Goal: Transaction & Acquisition: Purchase product/service

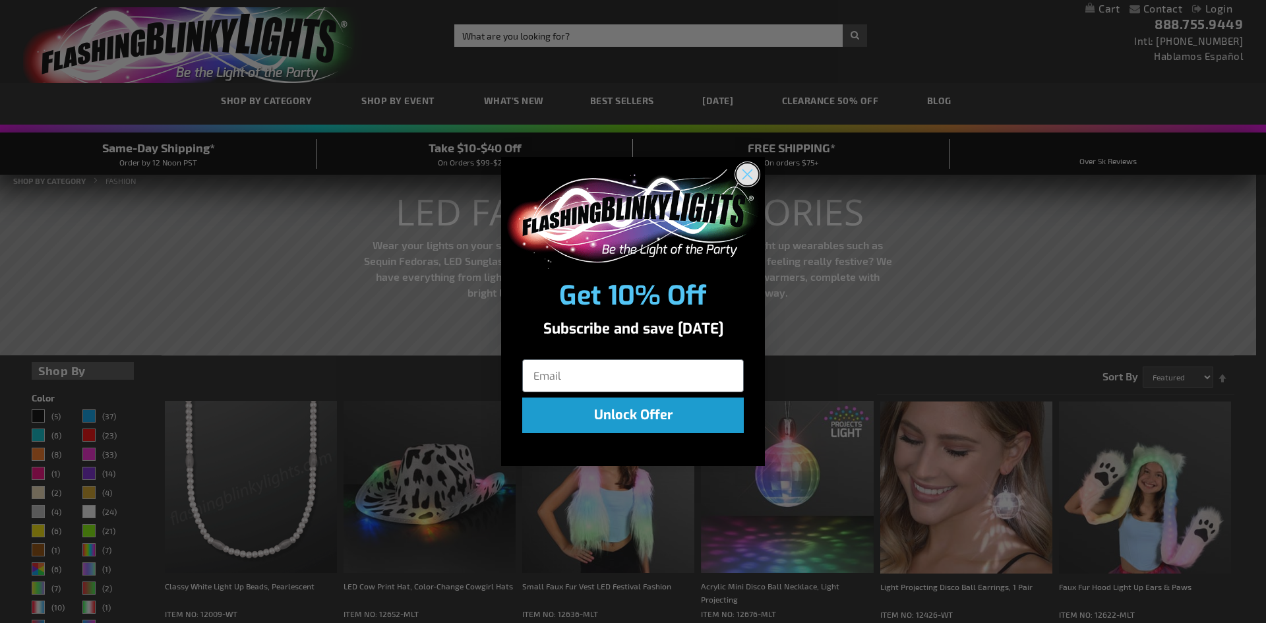
click at [742, 175] on circle "Close dialog" at bounding box center [748, 175] width 22 height 22
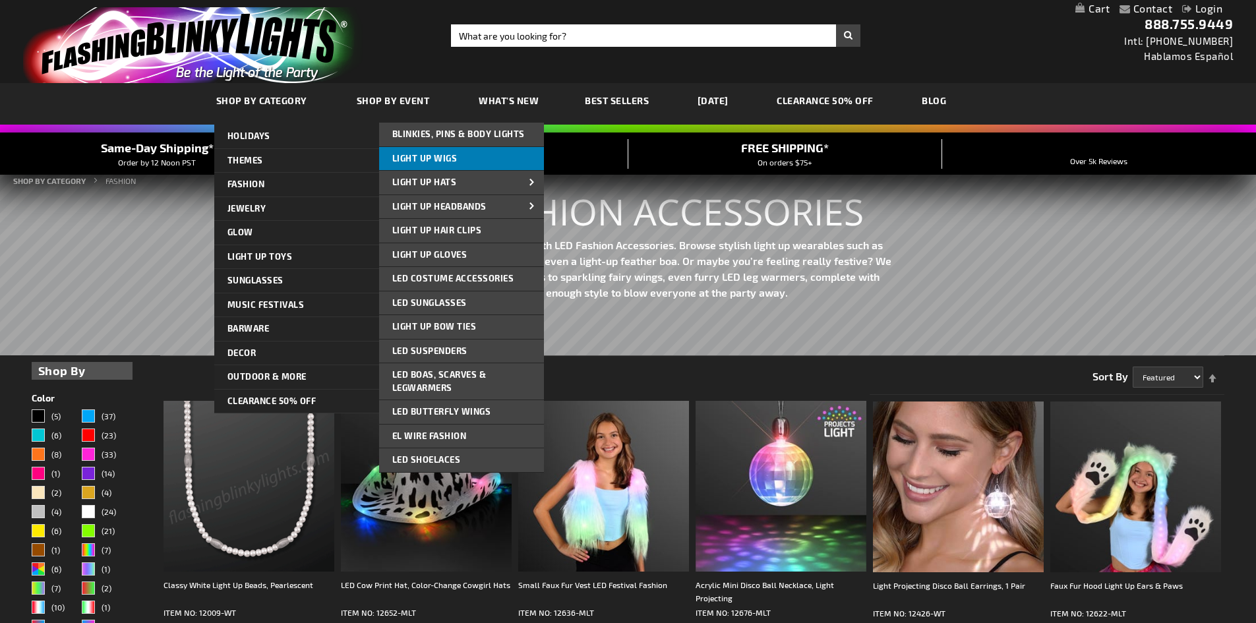
click at [430, 154] on span "Light Up Wigs" at bounding box center [424, 158] width 65 height 11
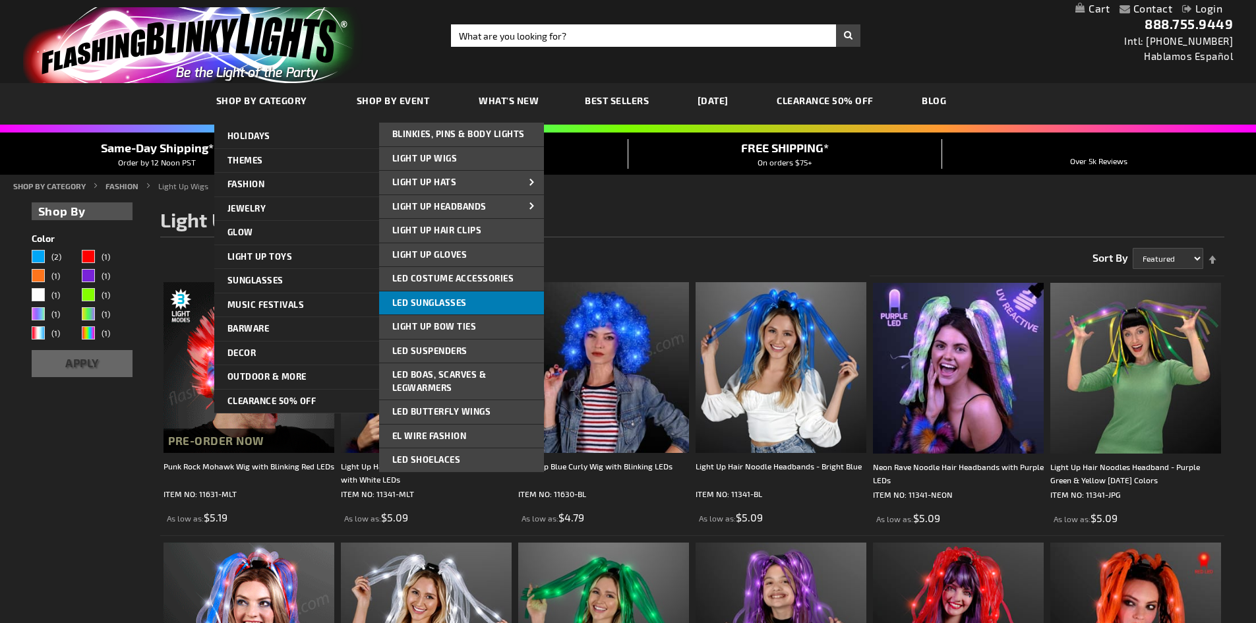
click at [420, 301] on span "LED Sunglasses" at bounding box center [429, 302] width 75 height 11
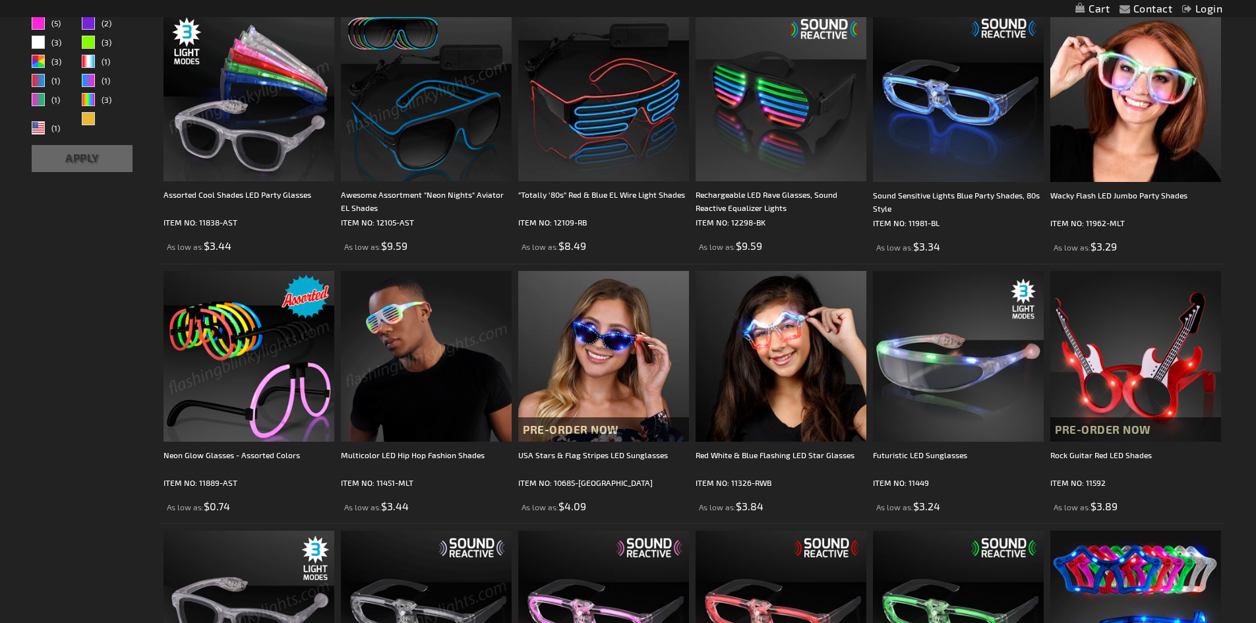
scroll to position [66, 0]
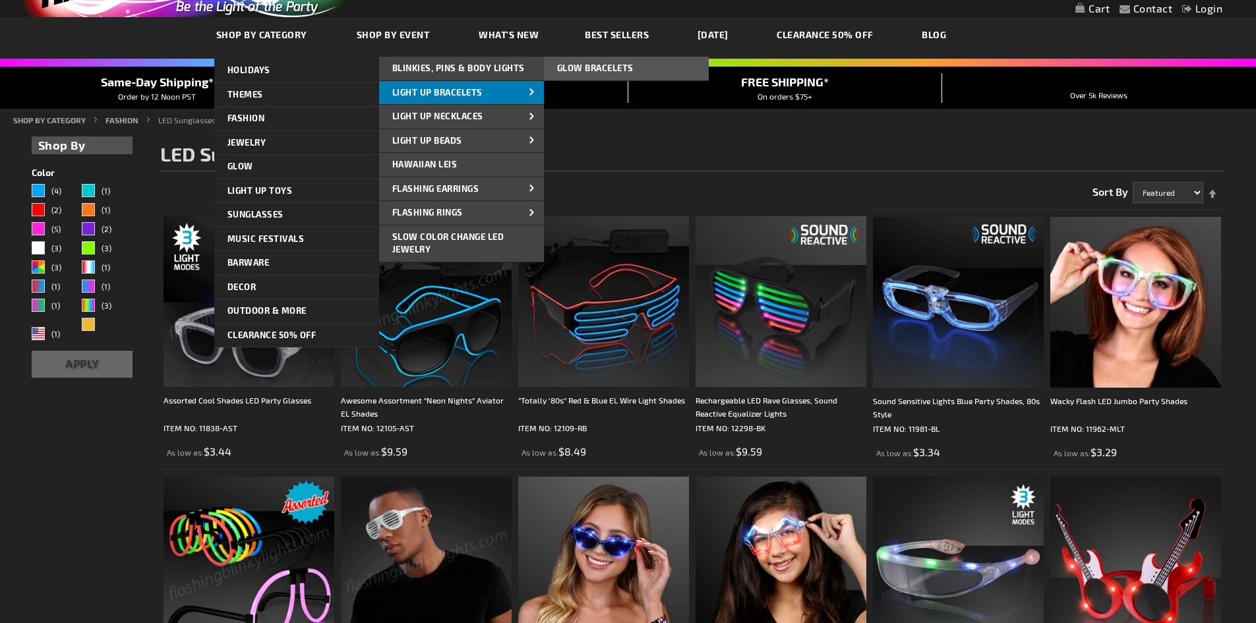
click at [425, 90] on span "Light Up Bracelets" at bounding box center [437, 92] width 90 height 11
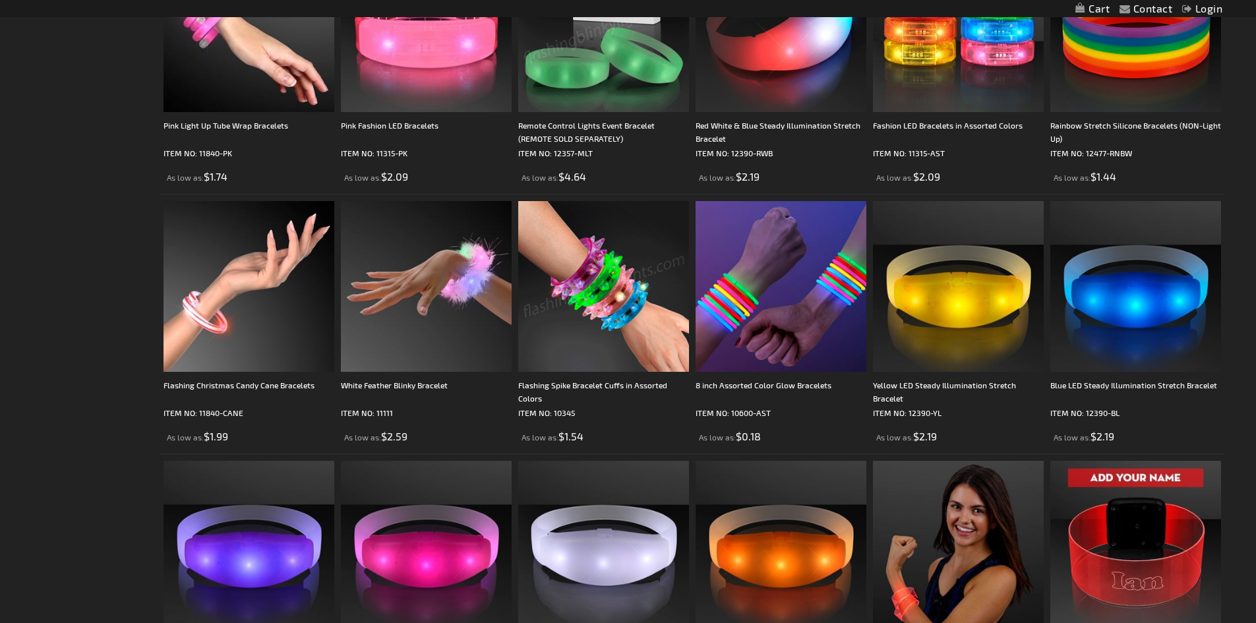
scroll to position [1187, 0]
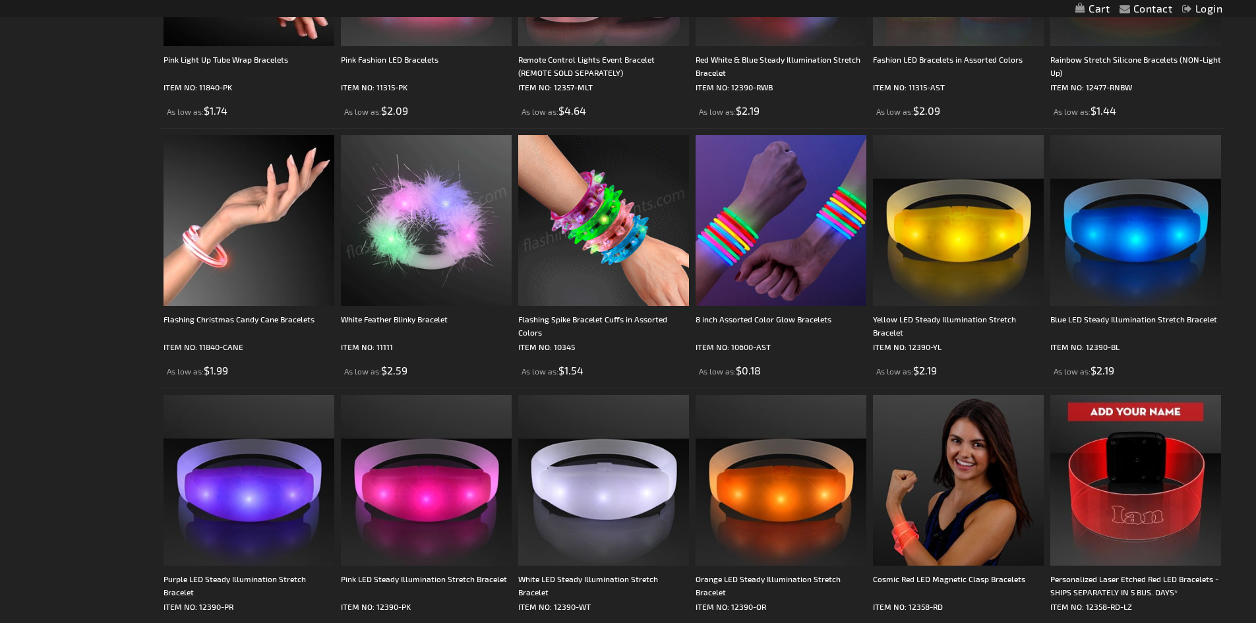
click at [430, 265] on img at bounding box center [426, 220] width 171 height 171
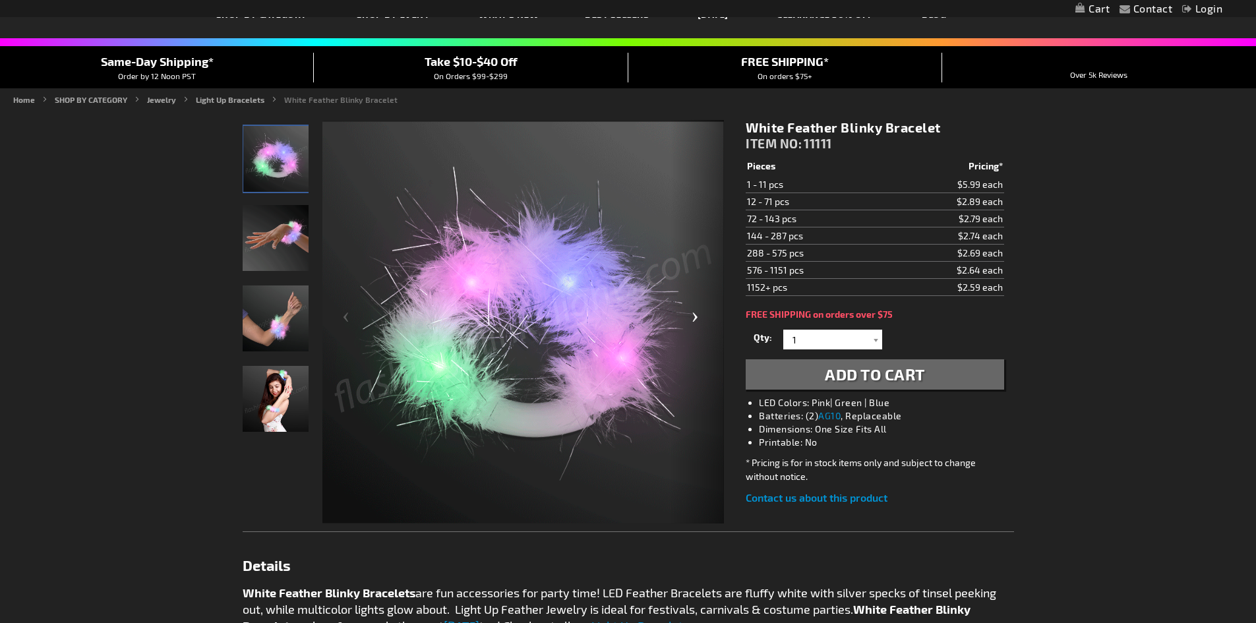
scroll to position [66, 0]
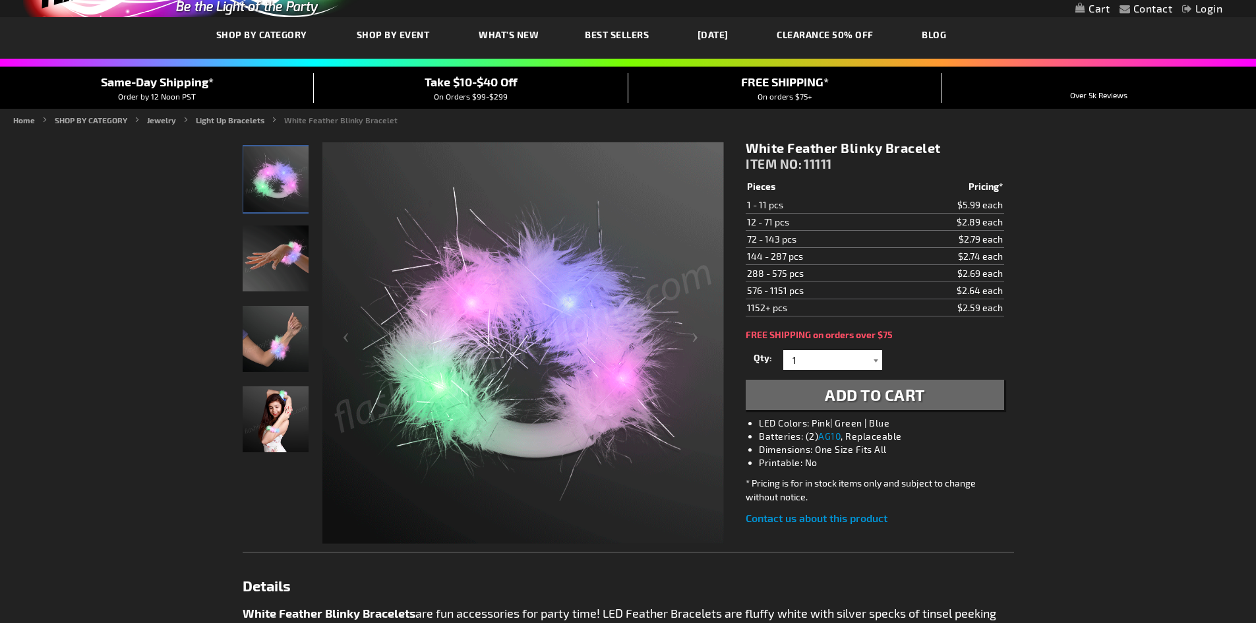
click at [877, 359] on div at bounding box center [875, 360] width 13 height 20
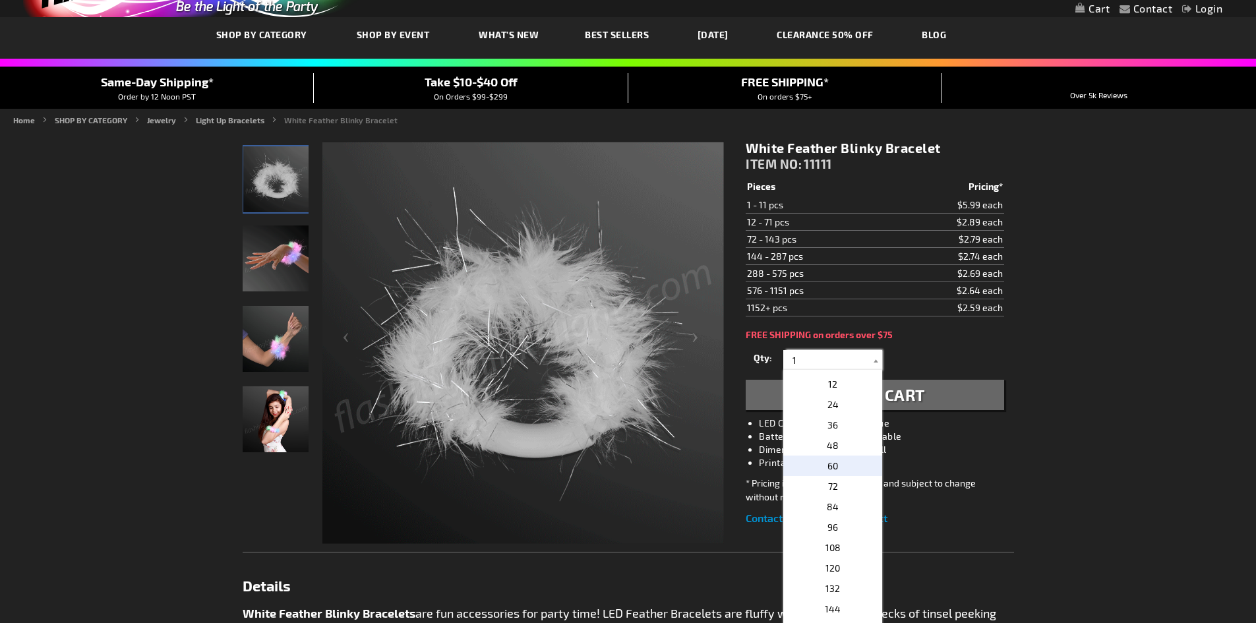
scroll to position [198, 0]
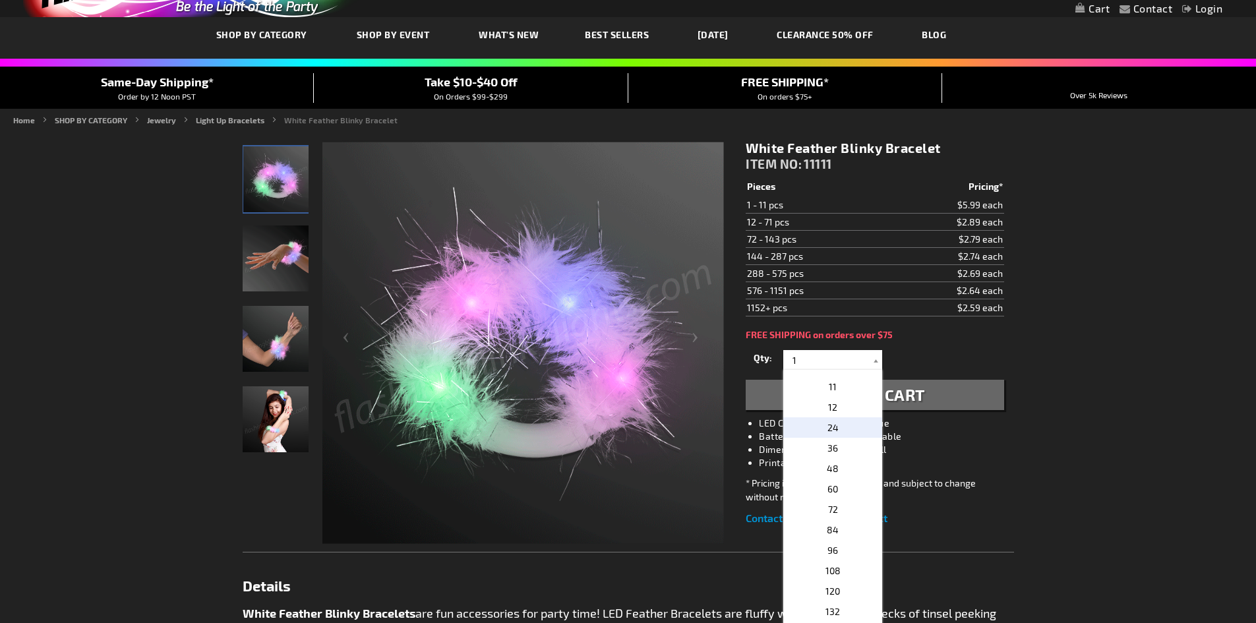
click at [846, 424] on p "24" at bounding box center [833, 427] width 99 height 20
type input "24"
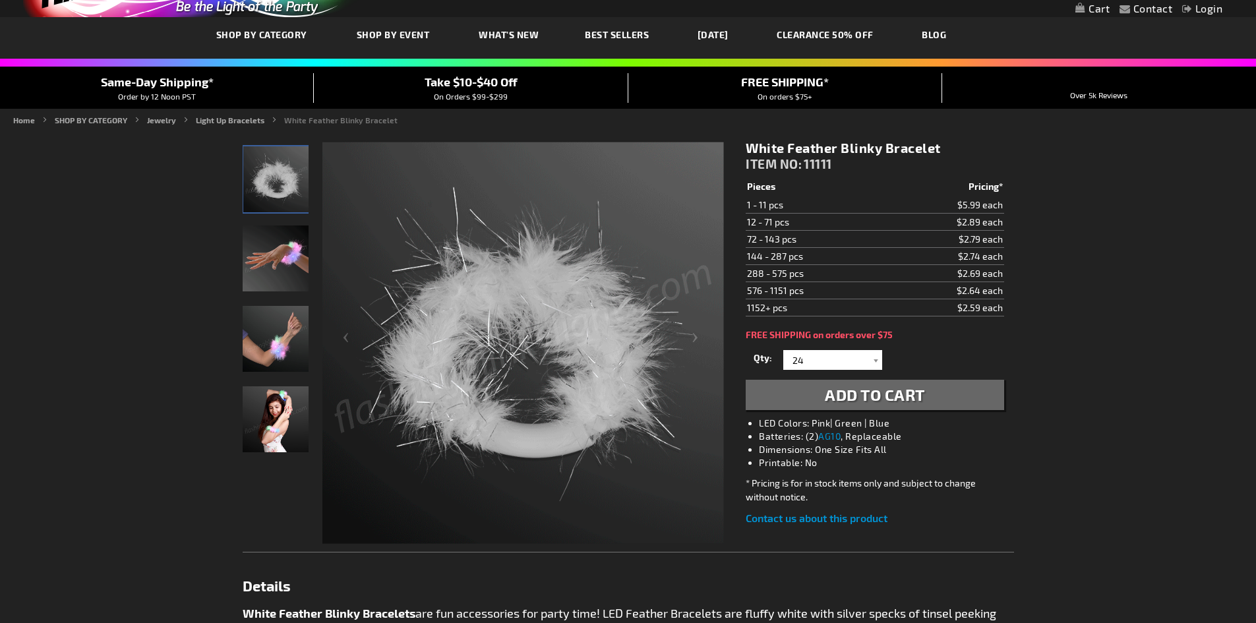
click at [837, 403] on span "Add to Cart" at bounding box center [875, 394] width 100 height 19
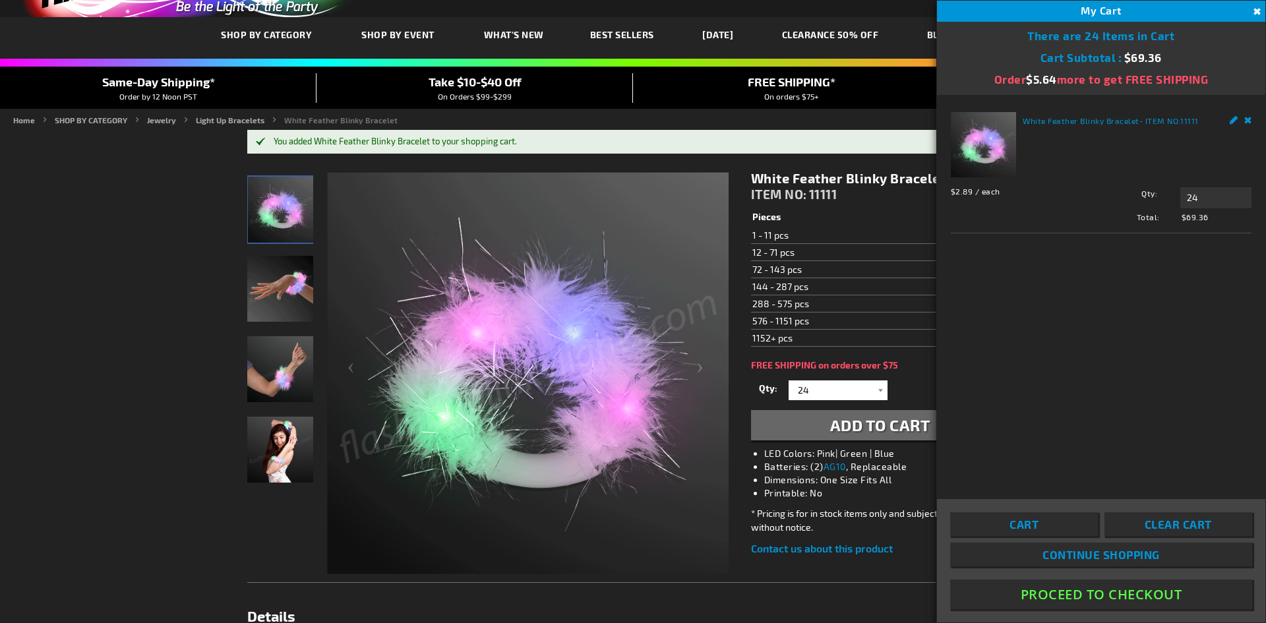
click at [1252, 7] on button "Close" at bounding box center [1256, 12] width 15 height 15
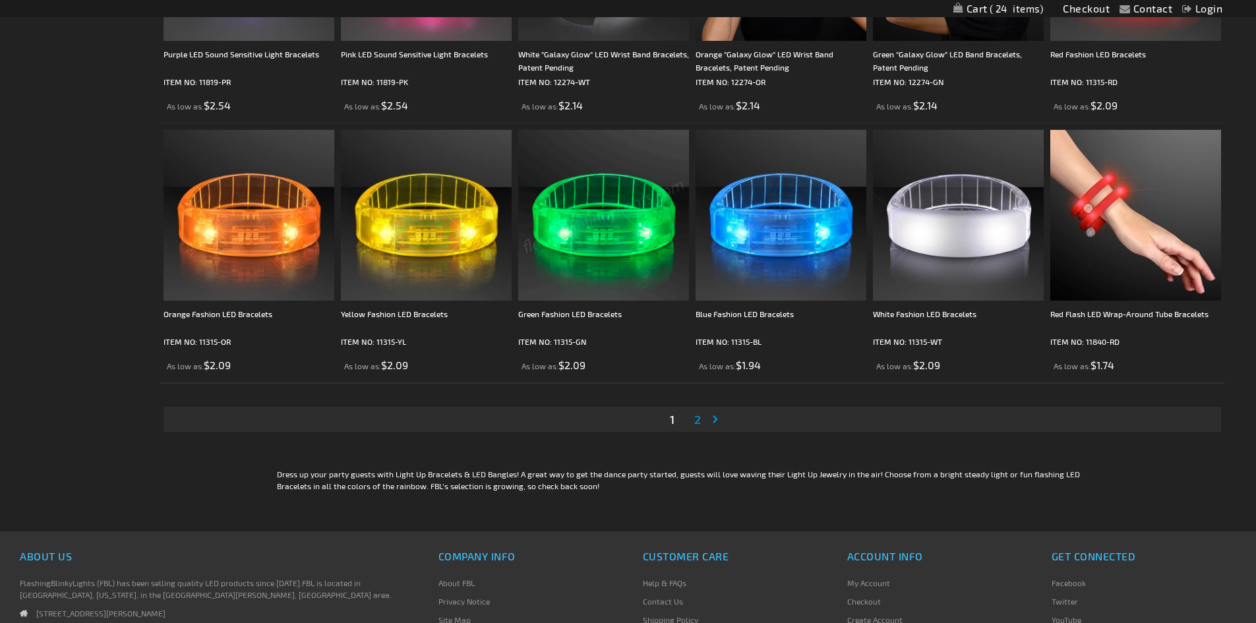
scroll to position [2506, 0]
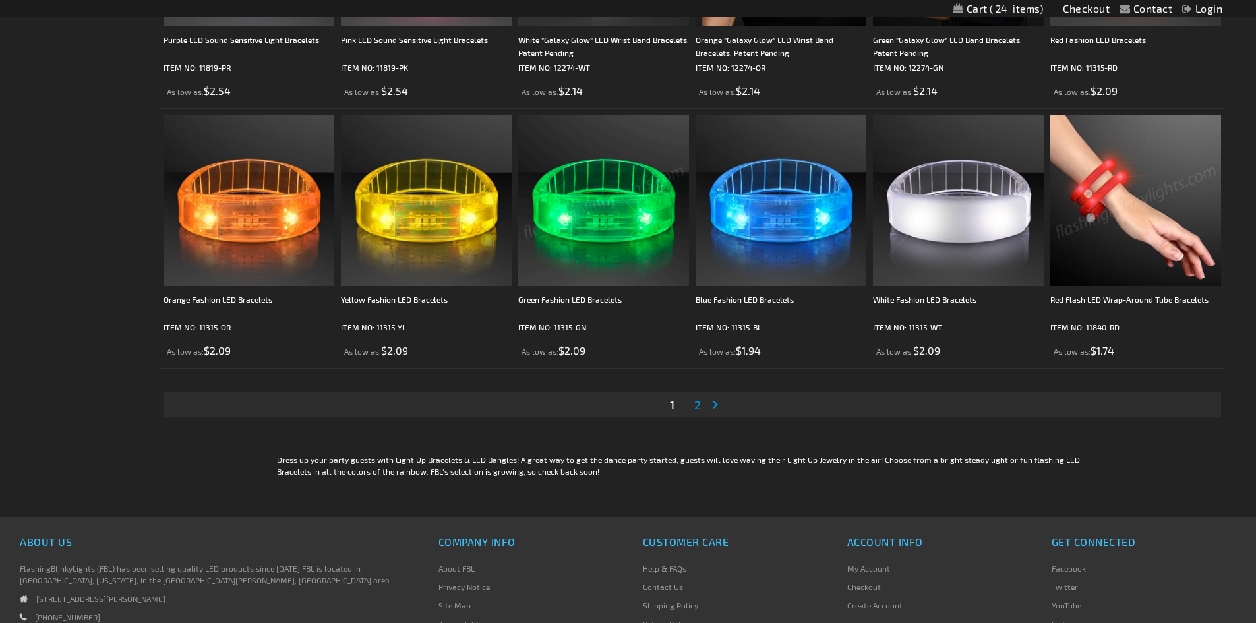
click at [1094, 206] on img at bounding box center [1136, 200] width 171 height 171
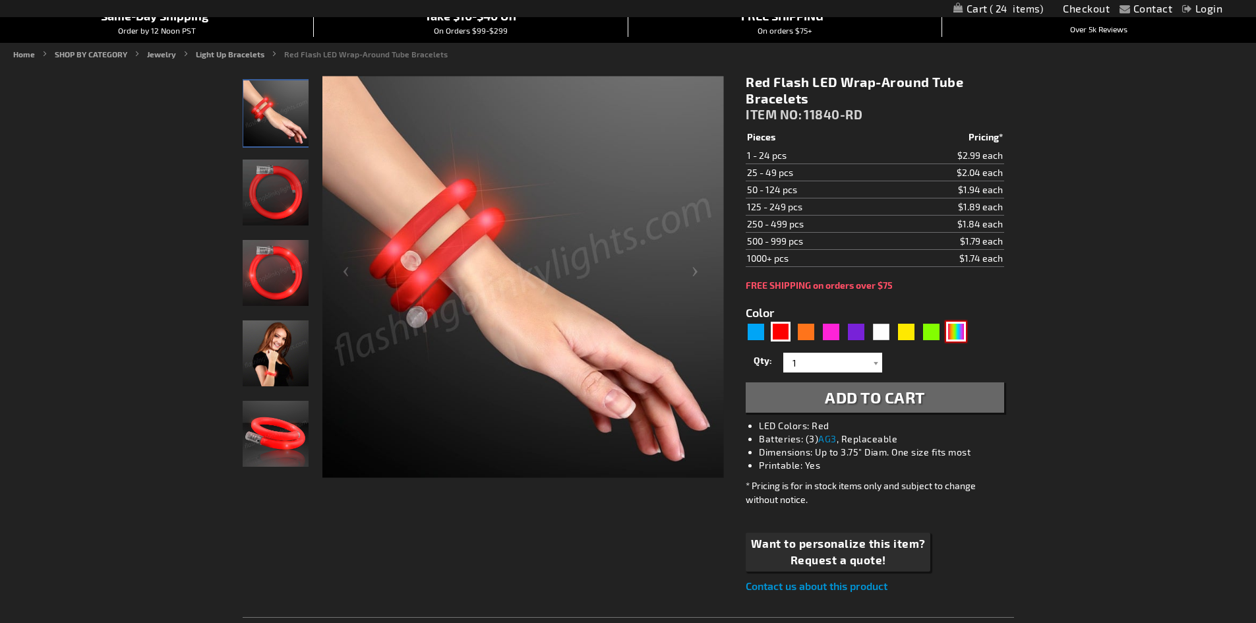
click at [952, 334] on div "Multicolor" at bounding box center [956, 332] width 20 height 20
type input "5659"
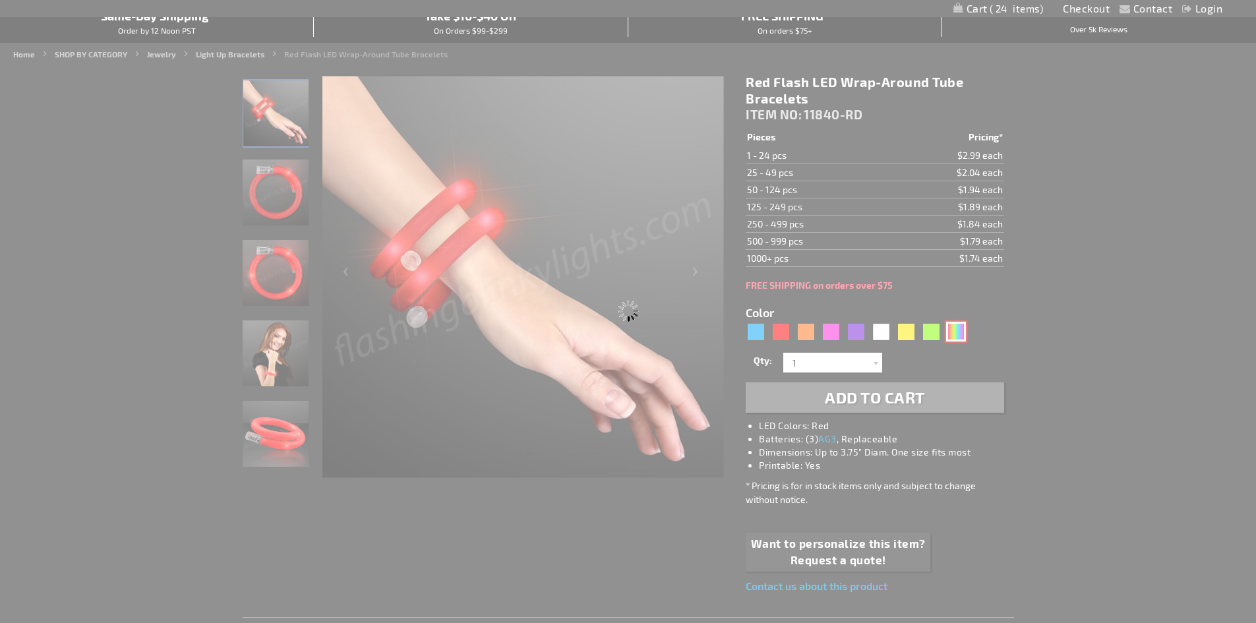
type input "11840-MLT"
type input "Customize - Multicolor Lights Flashing Tube Bracelets - ITEM NO: 11840-MLT"
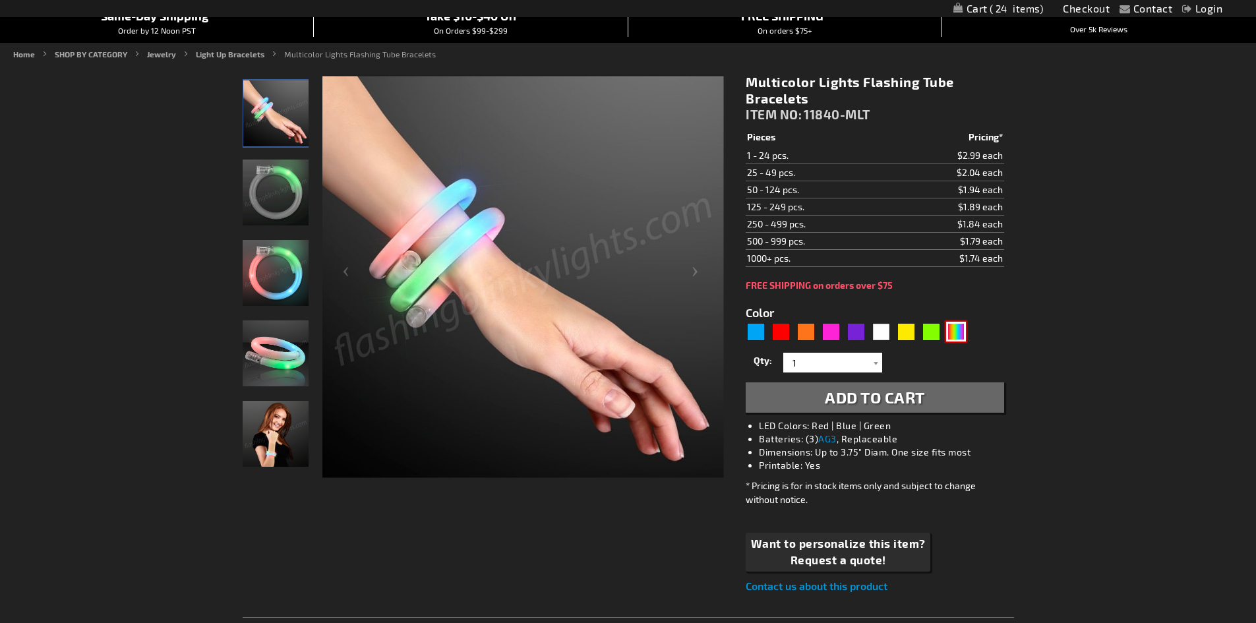
click at [283, 439] on img at bounding box center [276, 434] width 66 height 66
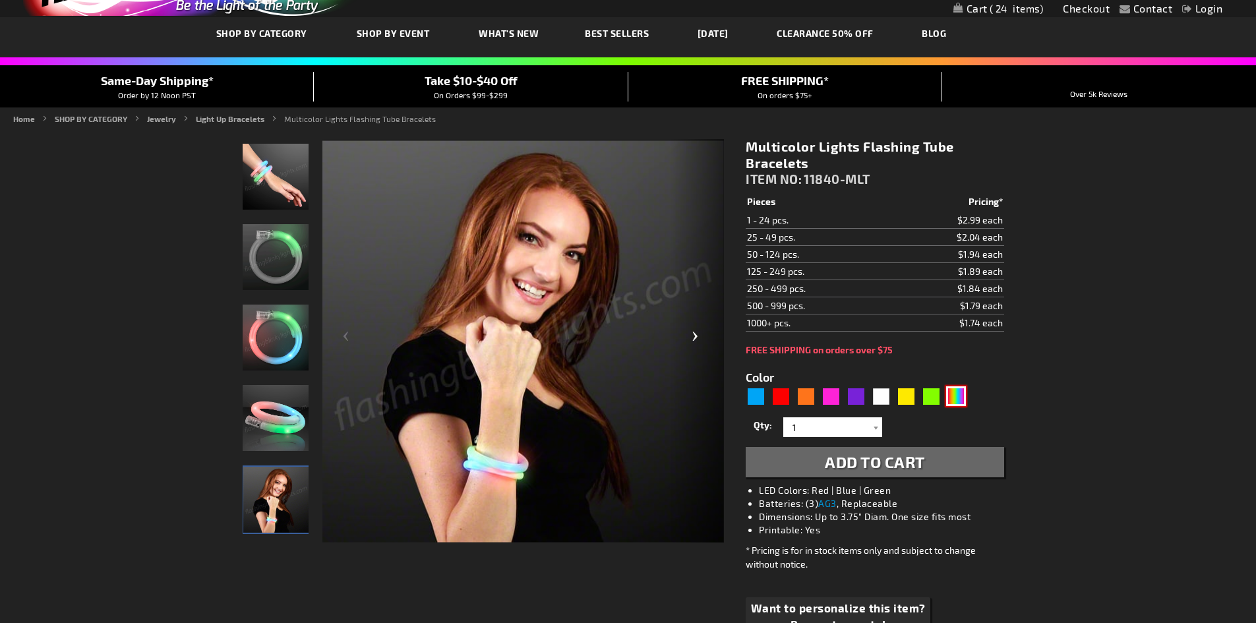
scroll to position [66, 0]
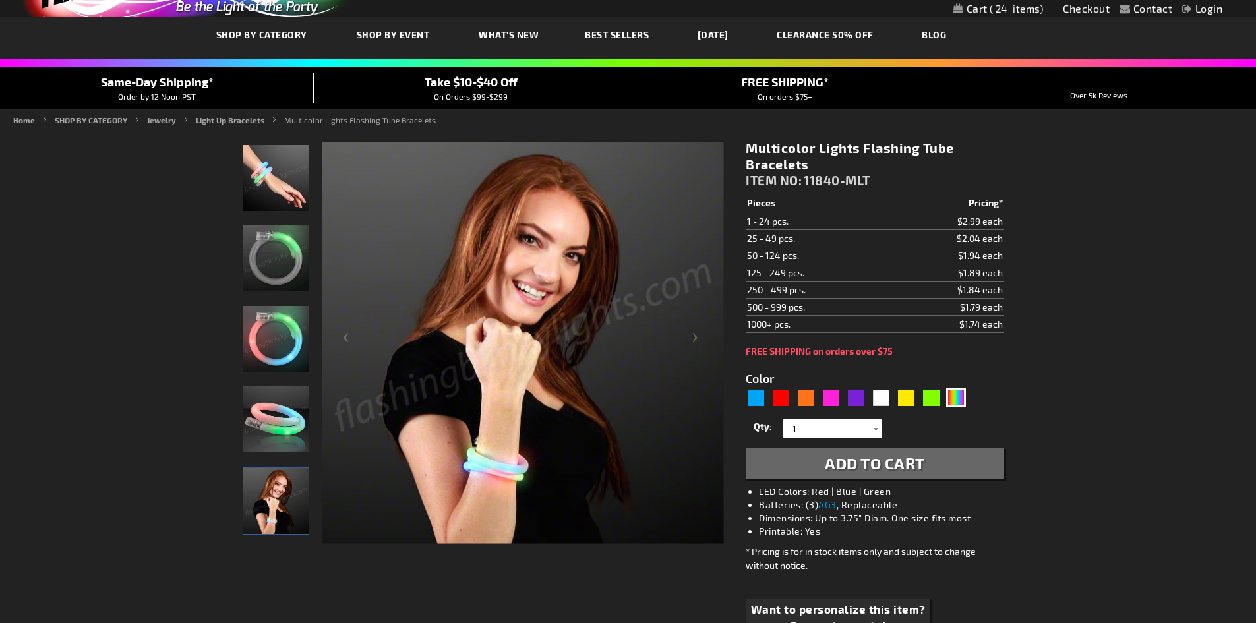
click at [875, 429] on div at bounding box center [875, 429] width 13 height 20
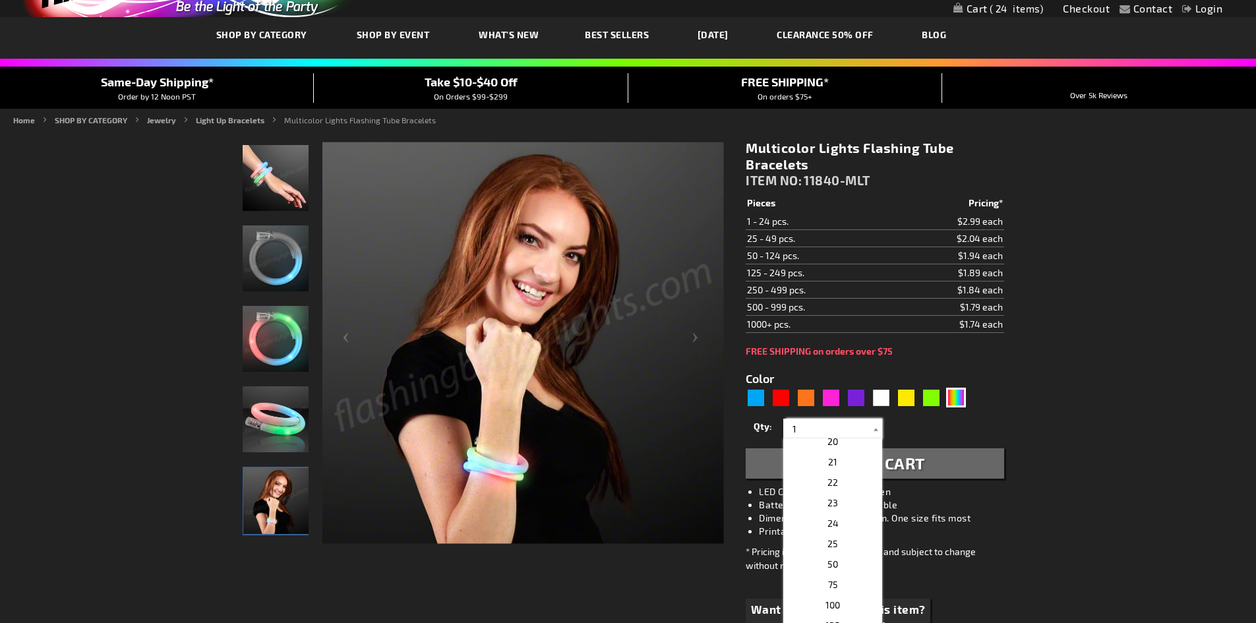
scroll to position [462, 0]
click at [292, 323] on img at bounding box center [276, 339] width 66 height 66
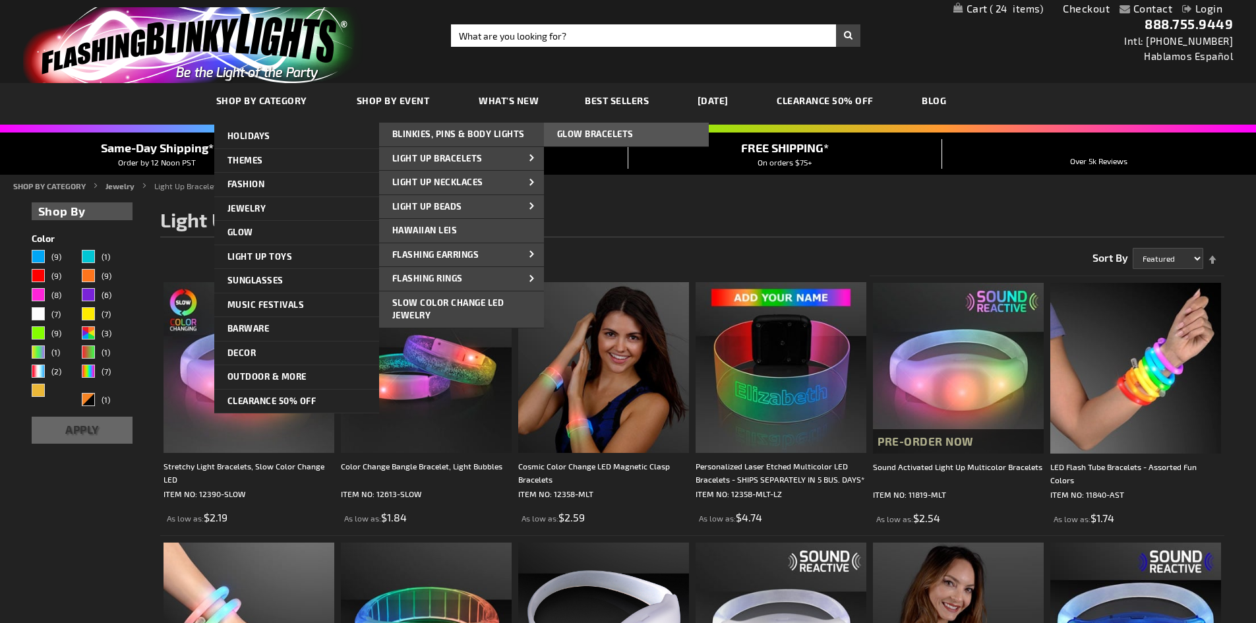
drag, startPoint x: 290, startPoint y: 229, endPoint x: 396, endPoint y: 170, distance: 121.3
click at [379, 170] on ul "HOLIDAYS HOLIDAYS OKTOBERFEST OKTOBERFEST OKTOBERFEST HALLOWEEN HALLOWEEN LIGHT…" at bounding box center [296, 269] width 165 height 289
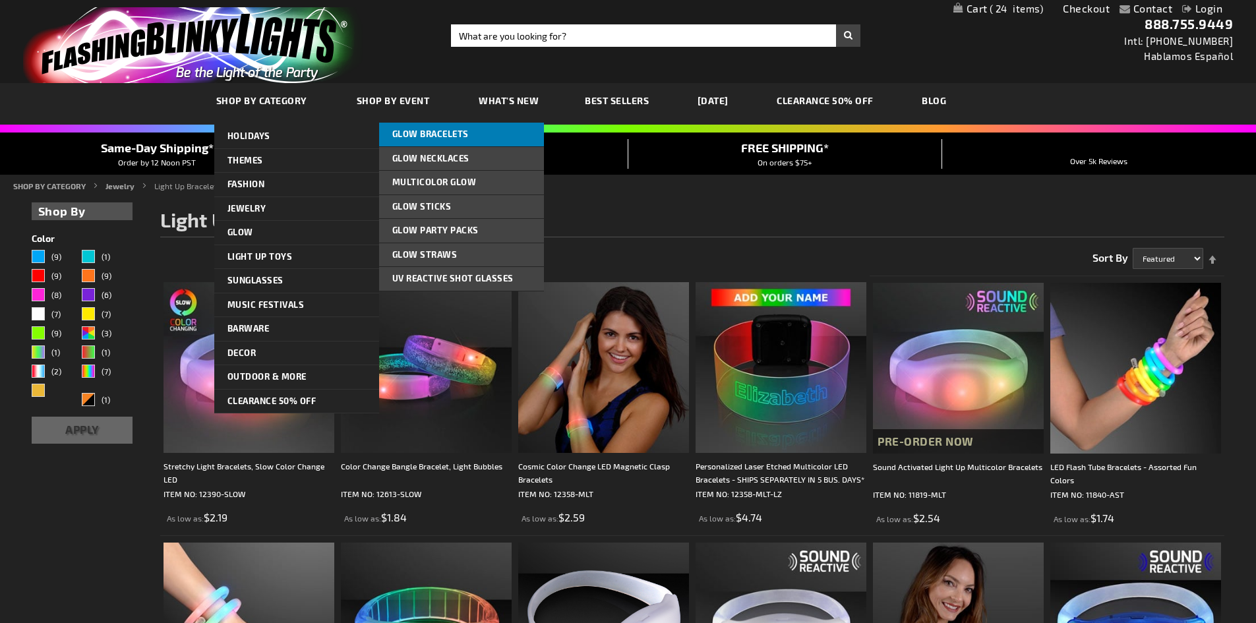
click at [427, 131] on span "Glow Bracelets" at bounding box center [430, 134] width 77 height 11
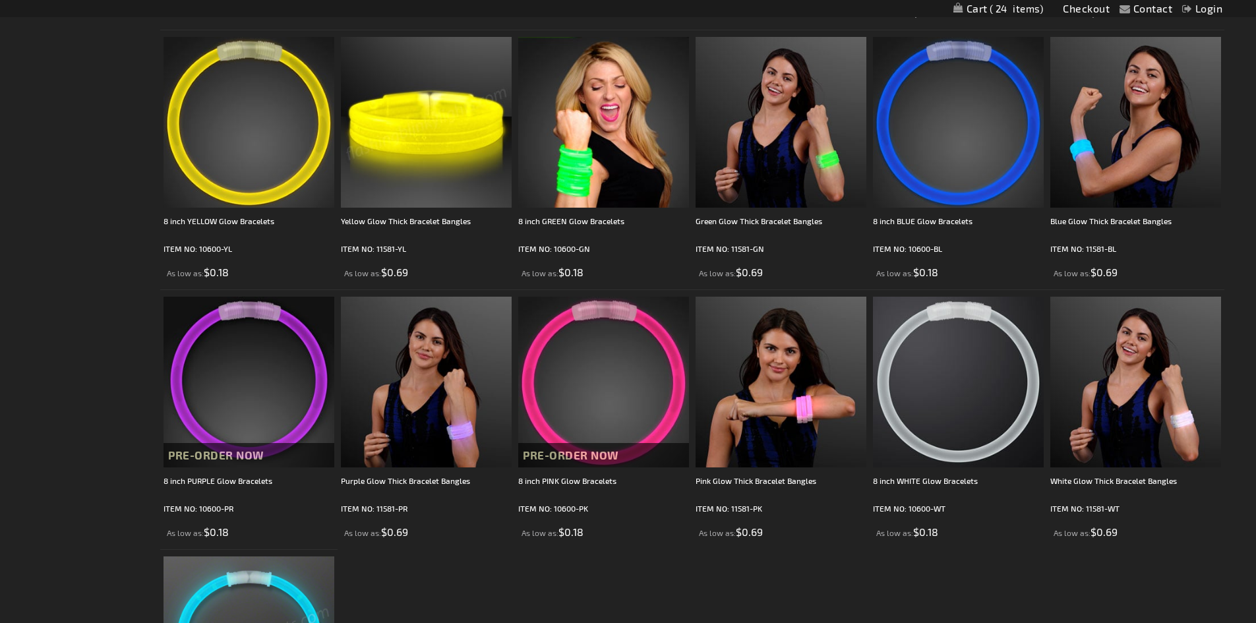
scroll to position [198, 0]
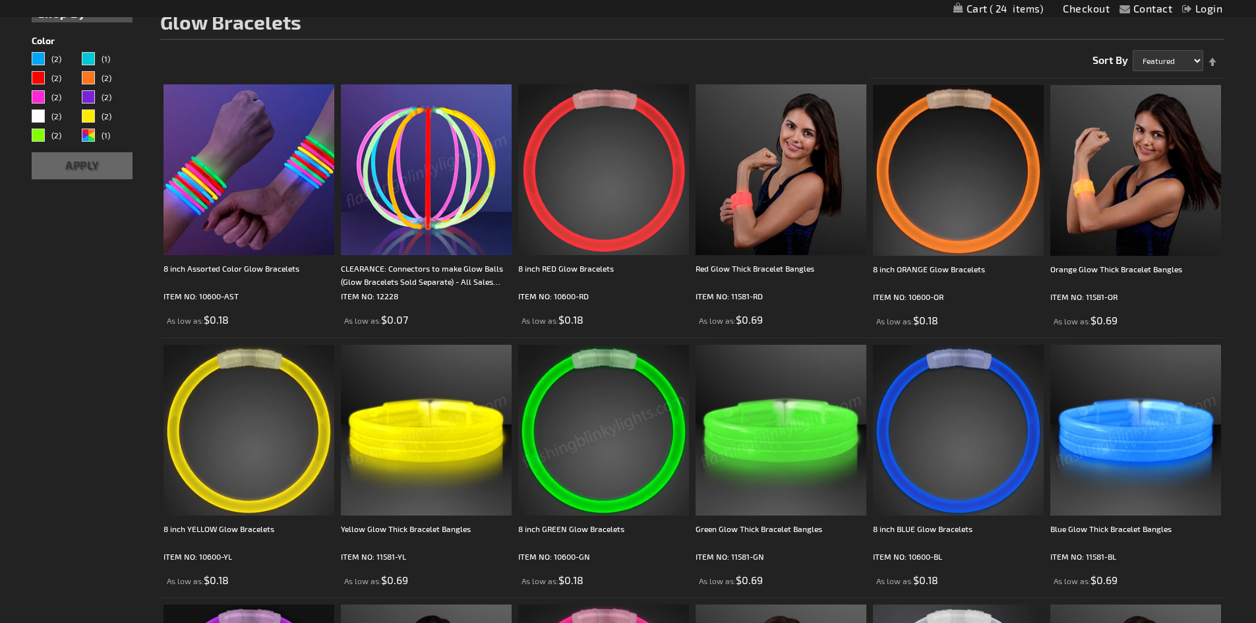
click at [1097, 442] on img at bounding box center [1136, 430] width 171 height 171
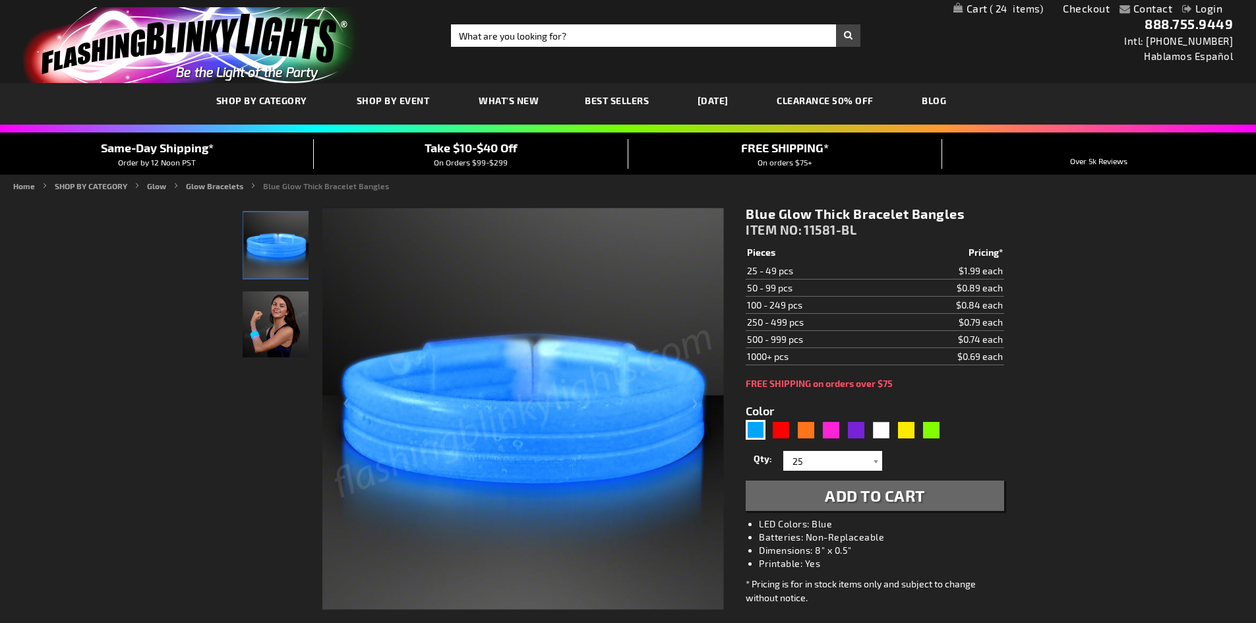
click at [292, 346] on img "Female wearing Blue Light Up Glow Thick Bangles" at bounding box center [276, 325] width 66 height 66
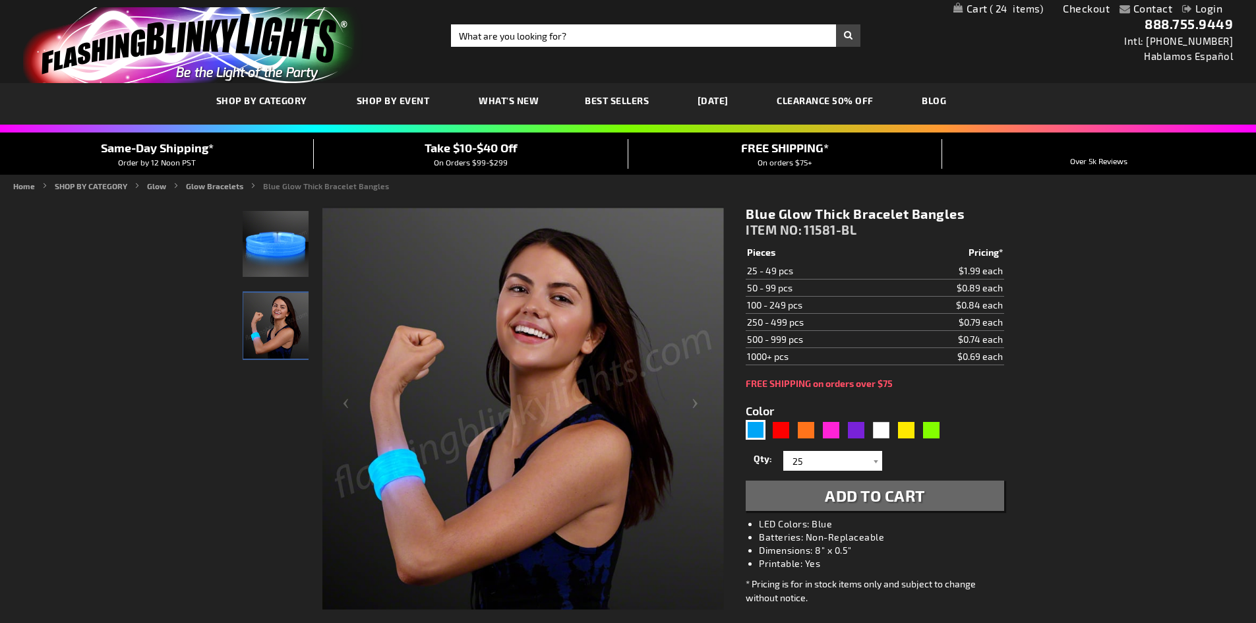
click at [284, 249] on img "Blue Light Up Glow Thick Bangles" at bounding box center [276, 244] width 66 height 66
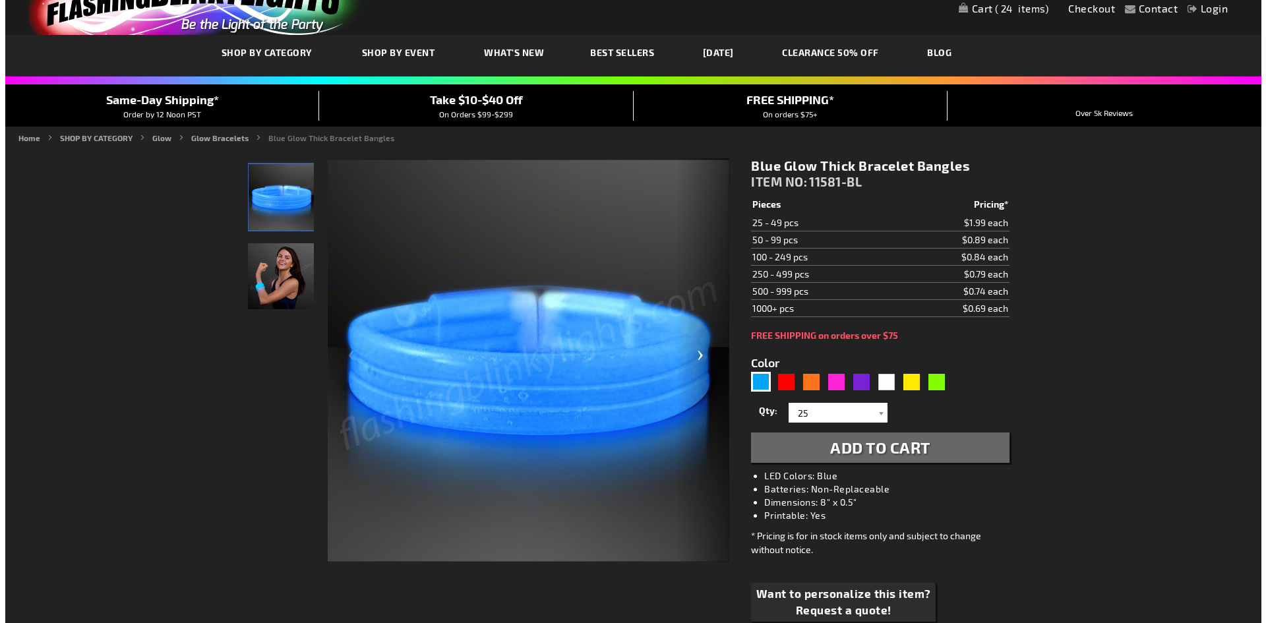
scroll to position [66, 0]
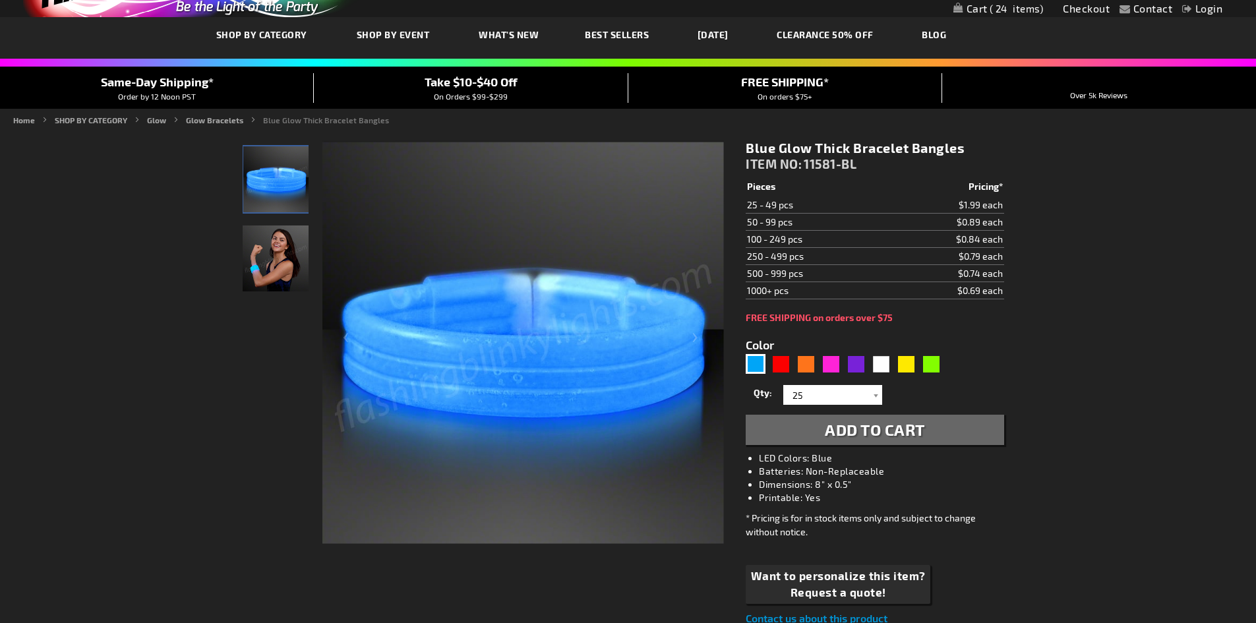
click at [892, 428] on span "Add to Cart" at bounding box center [875, 429] width 100 height 19
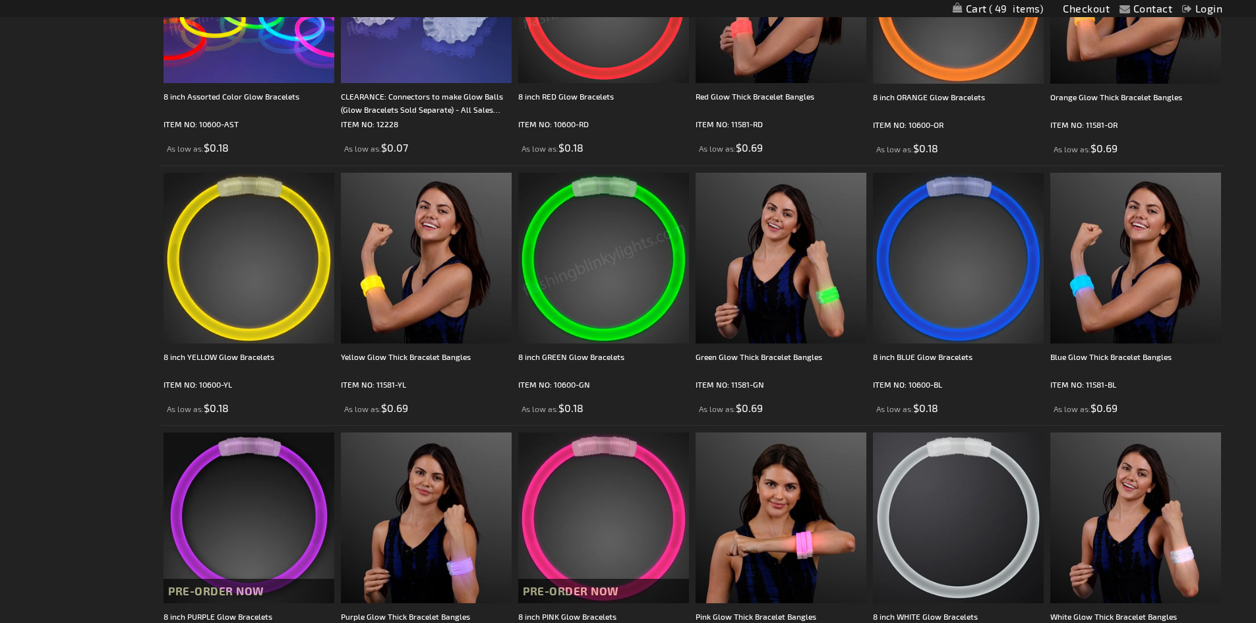
scroll to position [387, 0]
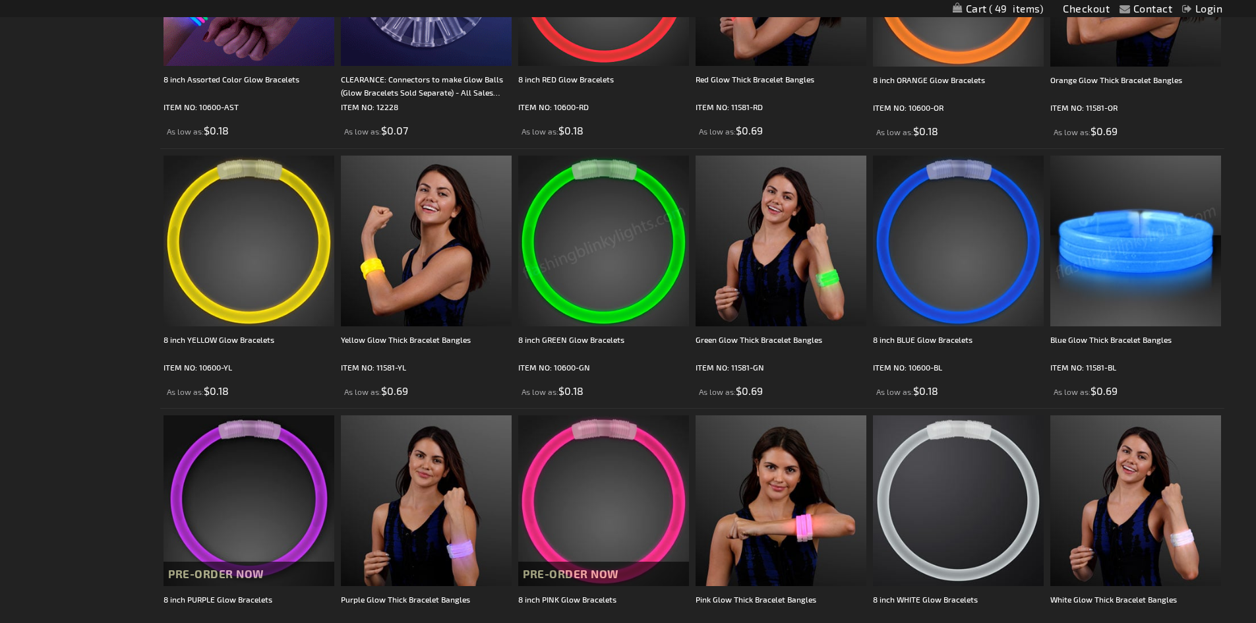
click at [1101, 260] on img at bounding box center [1136, 241] width 171 height 171
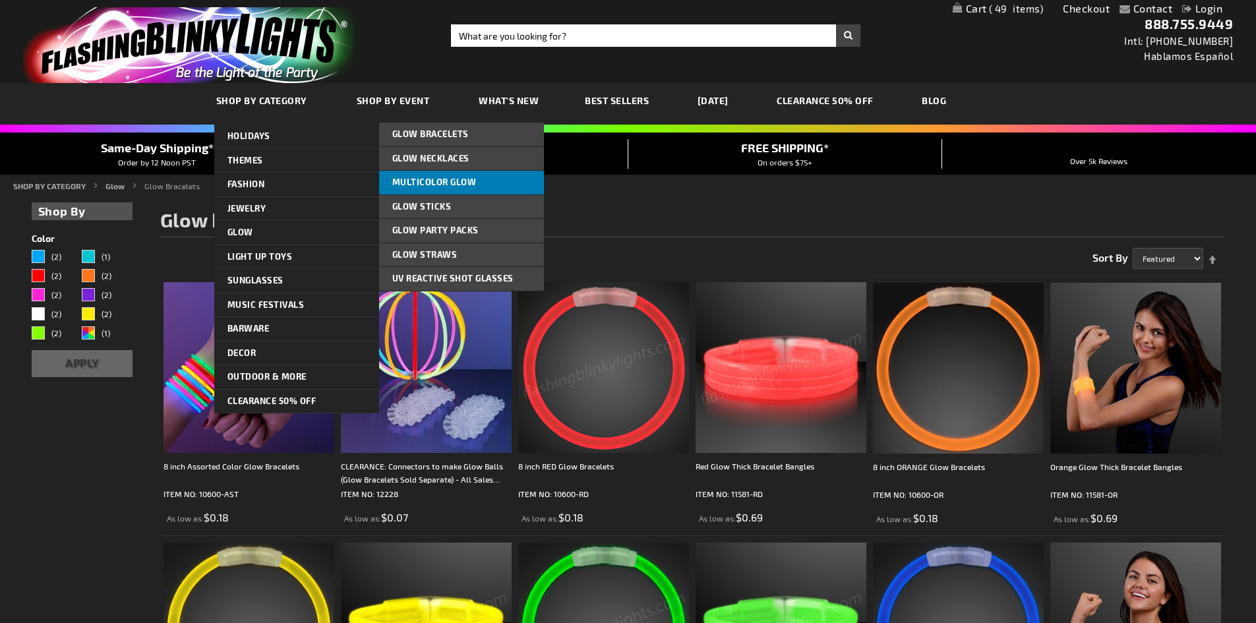
click at [417, 181] on span "Multicolor Glow" at bounding box center [434, 182] width 84 height 11
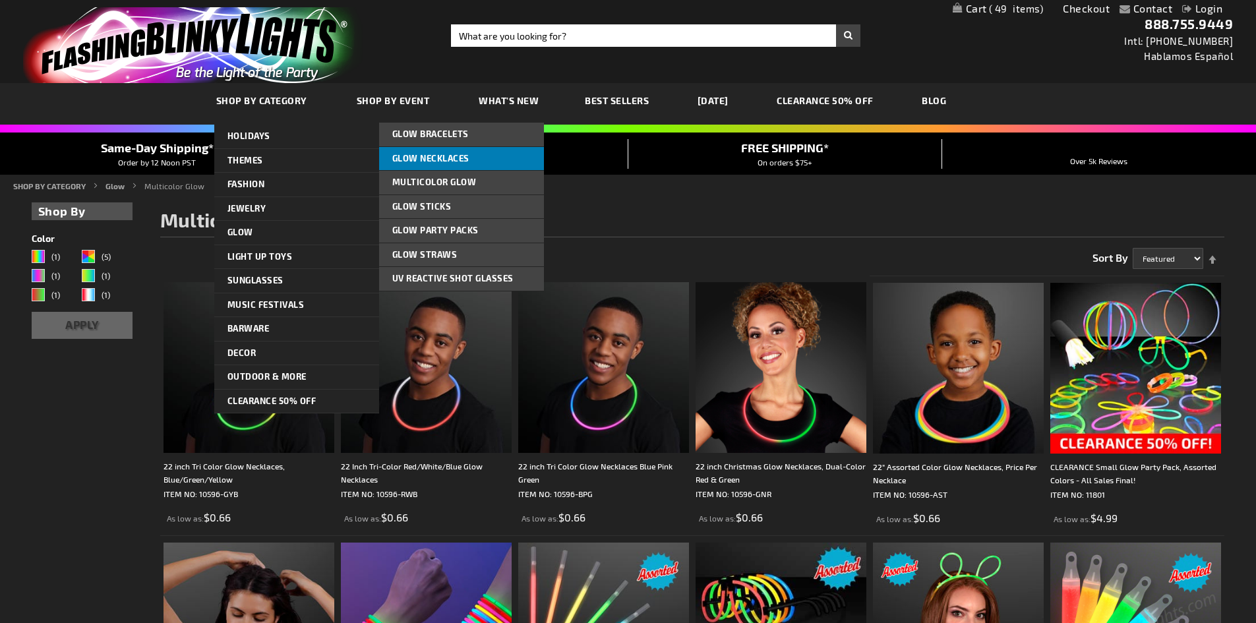
click at [433, 156] on span "Glow Necklaces" at bounding box center [430, 158] width 77 height 11
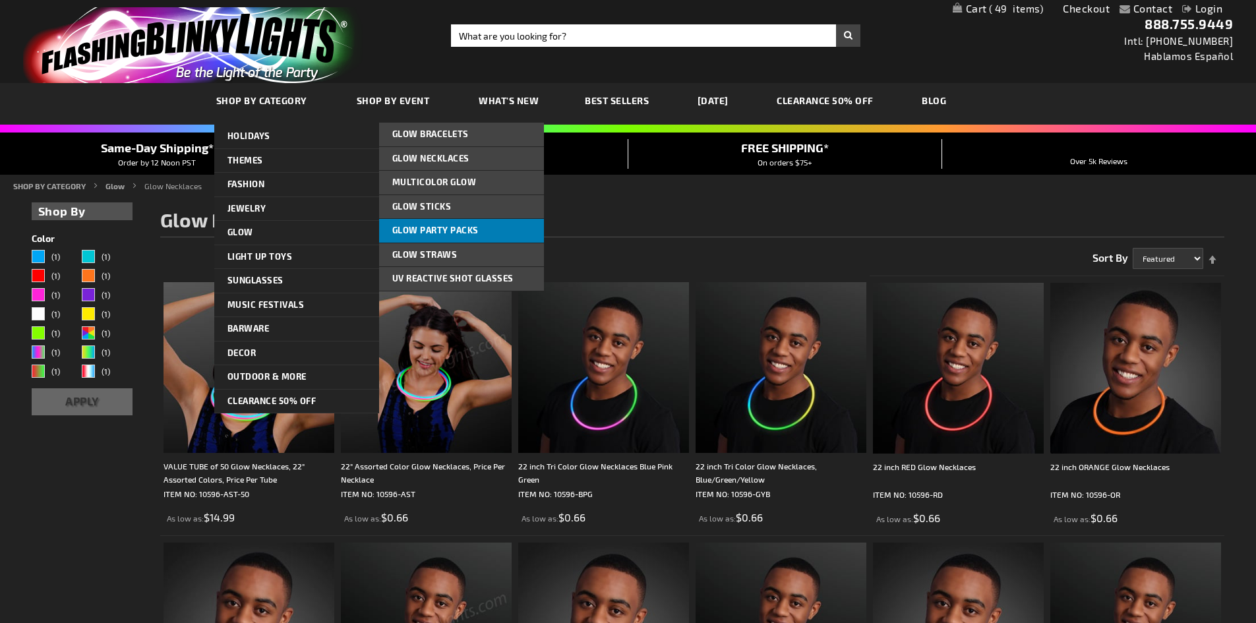
click at [394, 230] on span "Glow Party Packs" at bounding box center [435, 230] width 86 height 11
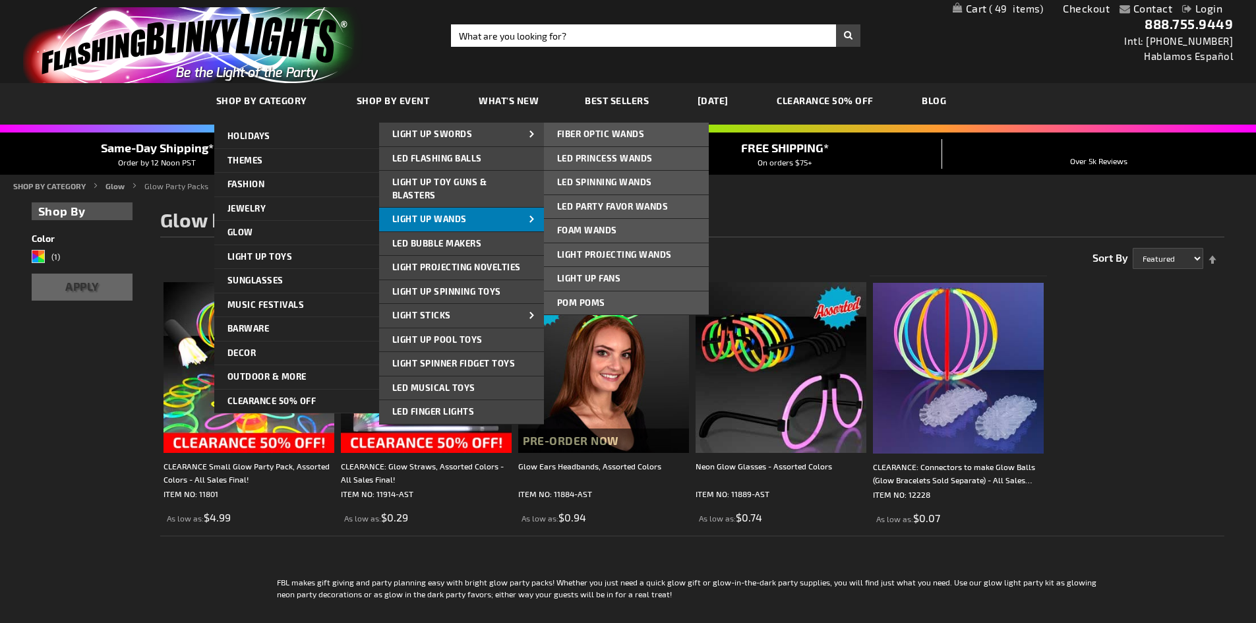
click at [417, 218] on span "Light Up Wands" at bounding box center [429, 219] width 75 height 11
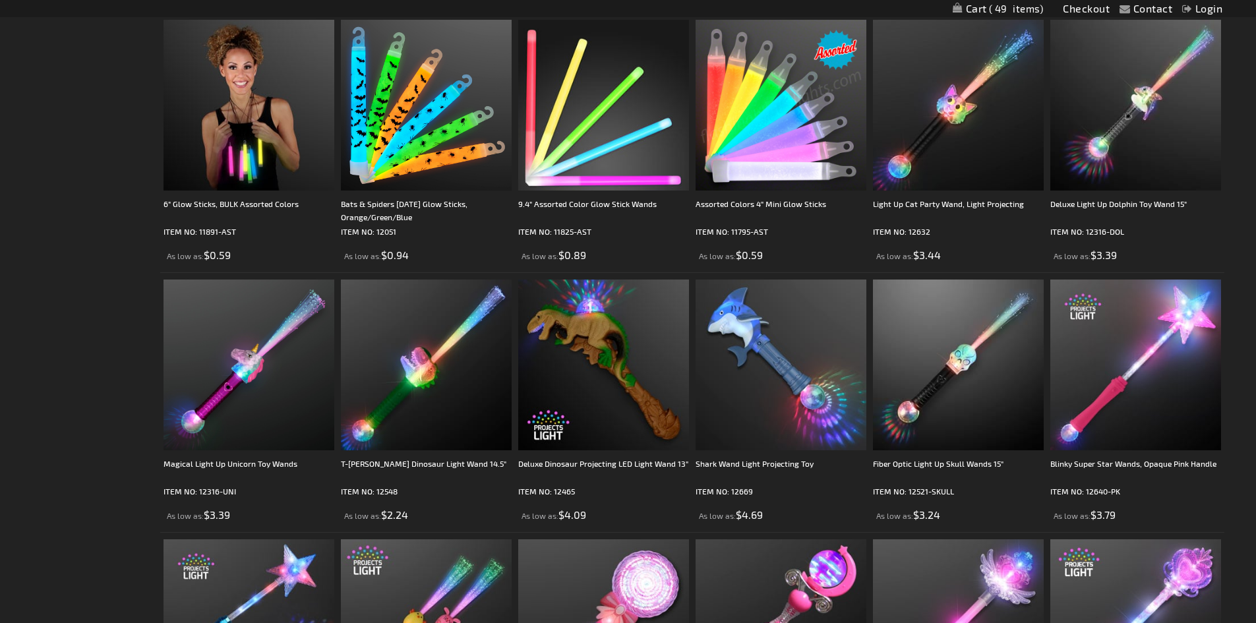
scroll to position [1319, 0]
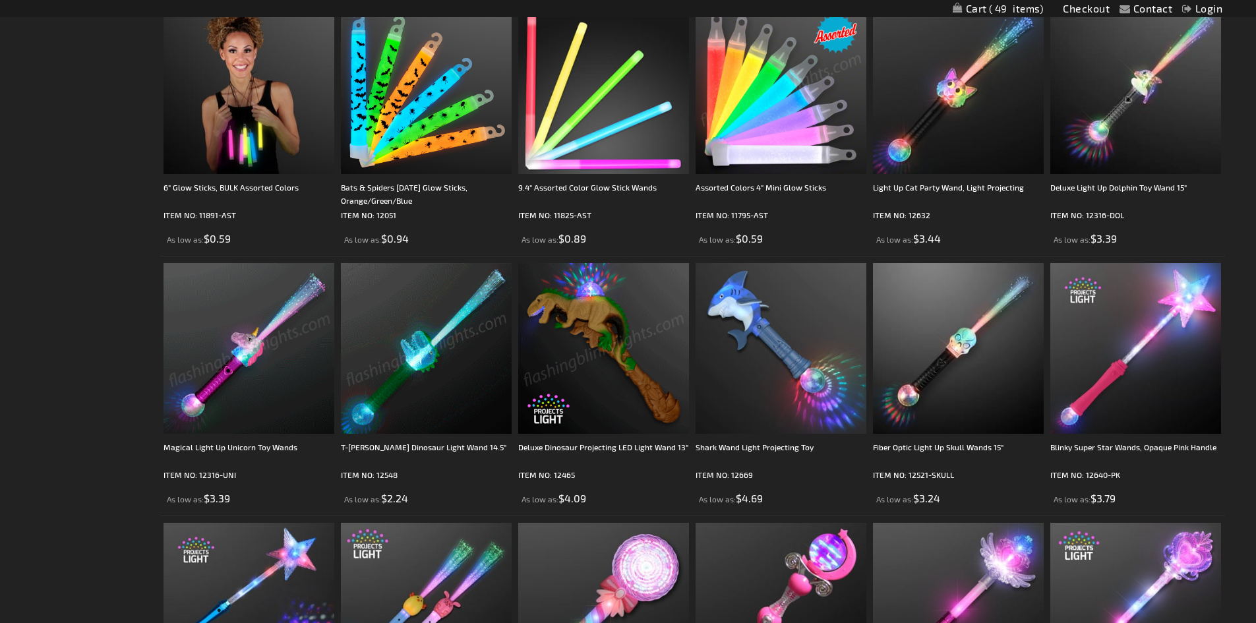
click at [618, 338] on img at bounding box center [603, 348] width 171 height 171
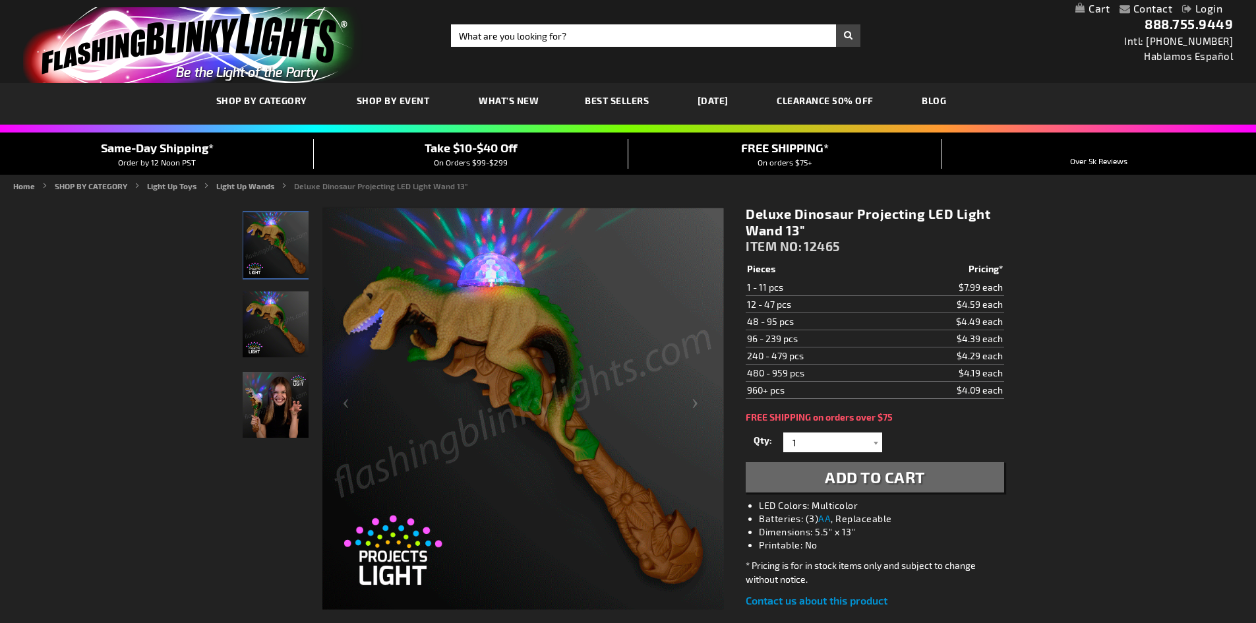
click at [875, 472] on span "Add to Cart" at bounding box center [875, 477] width 100 height 19
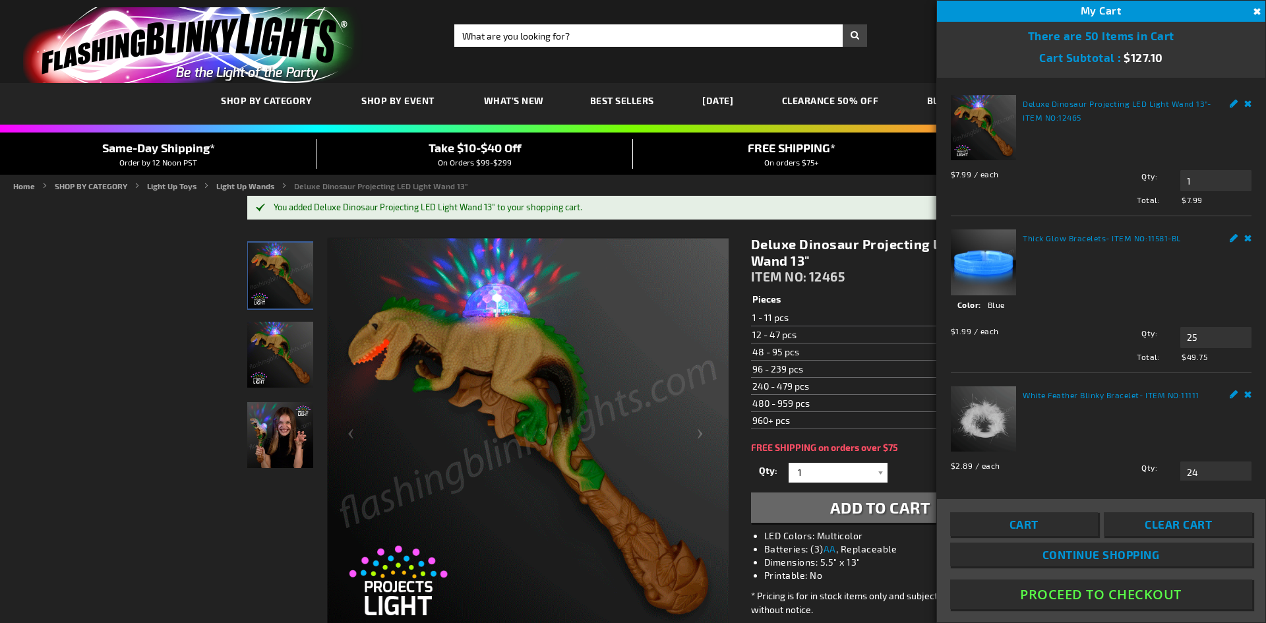
click at [991, 257] on img at bounding box center [983, 262] width 65 height 65
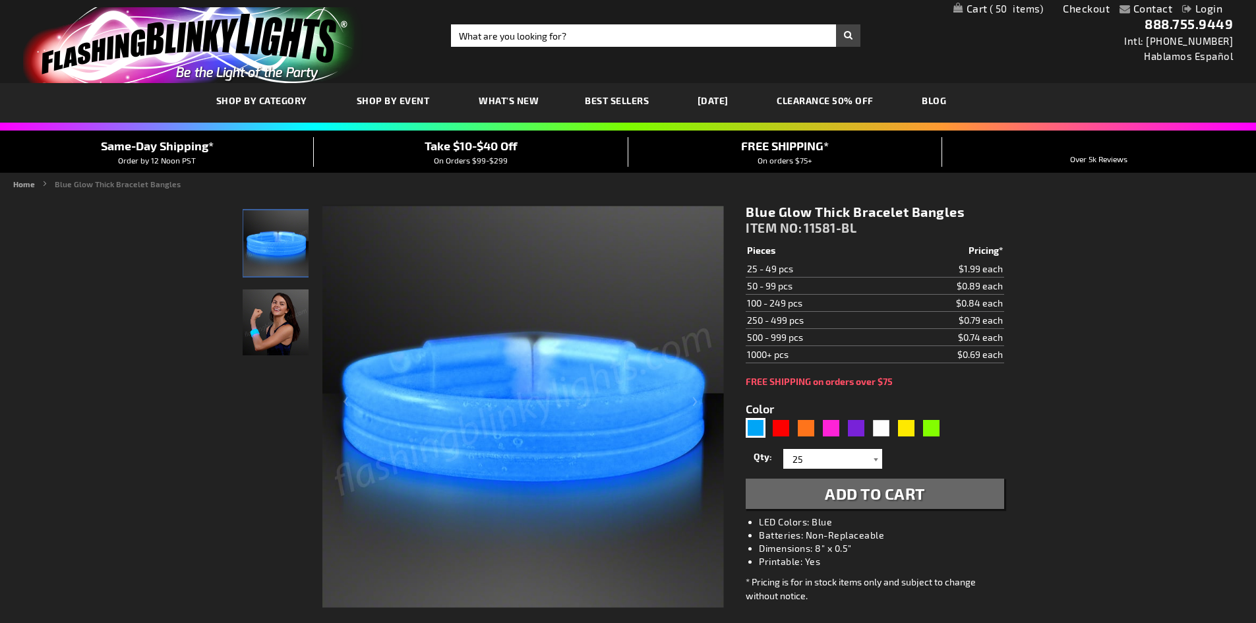
click at [877, 456] on div at bounding box center [875, 459] width 13 height 20
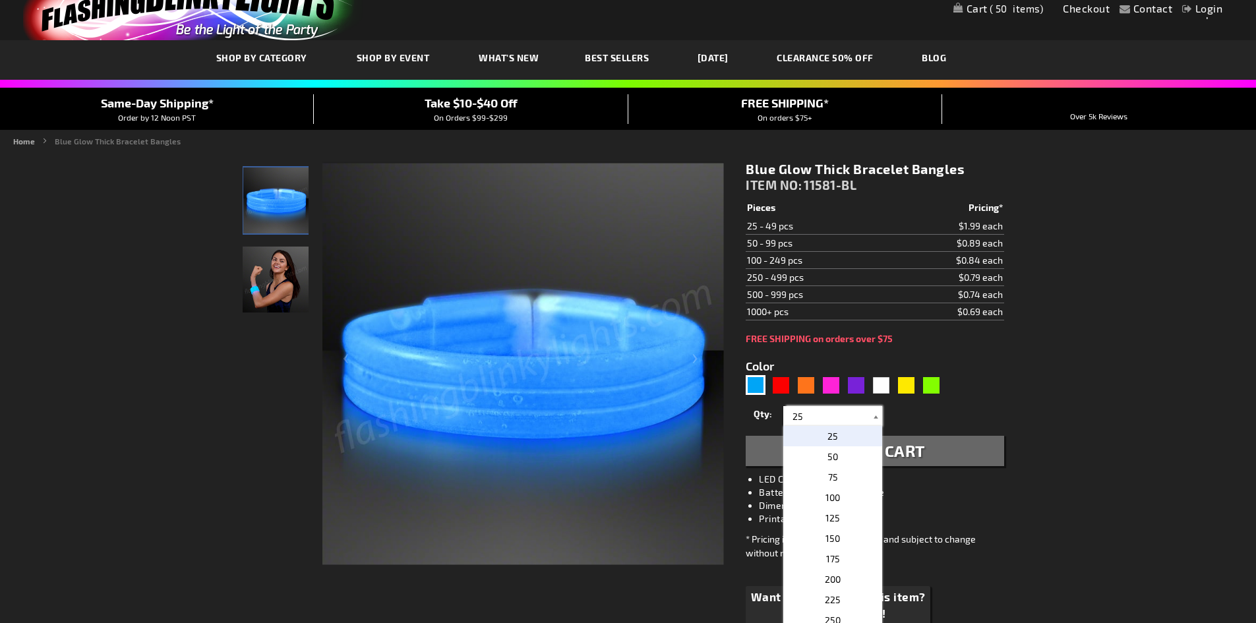
scroll to position [66, 0]
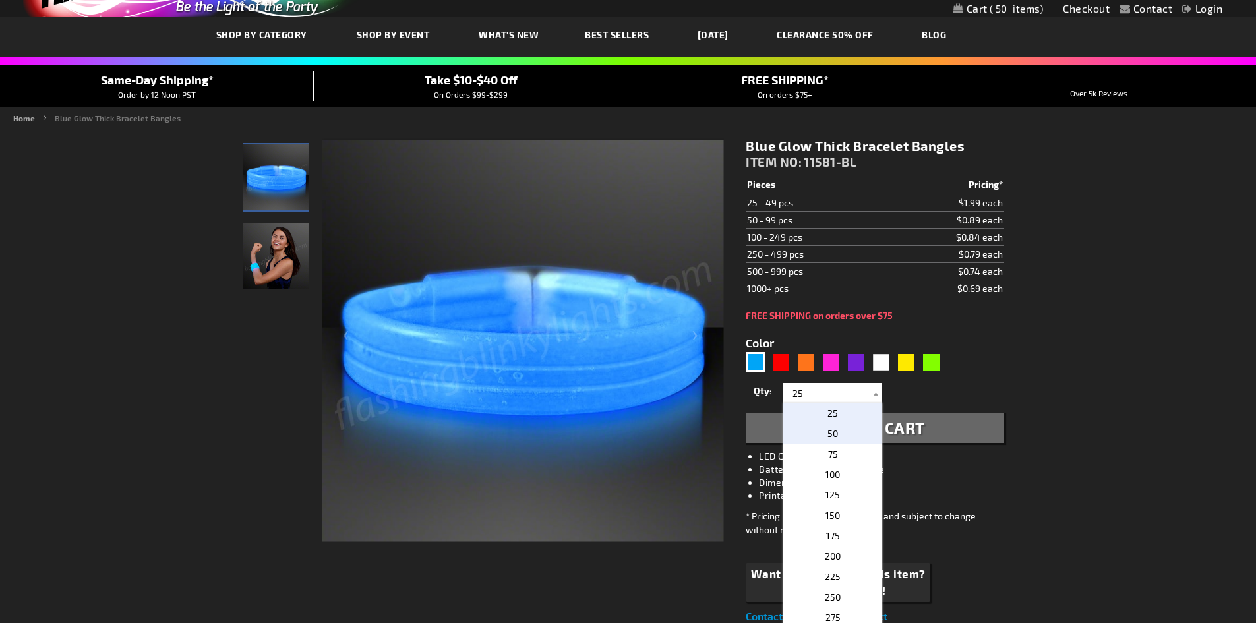
click at [853, 431] on p "50" at bounding box center [833, 433] width 99 height 20
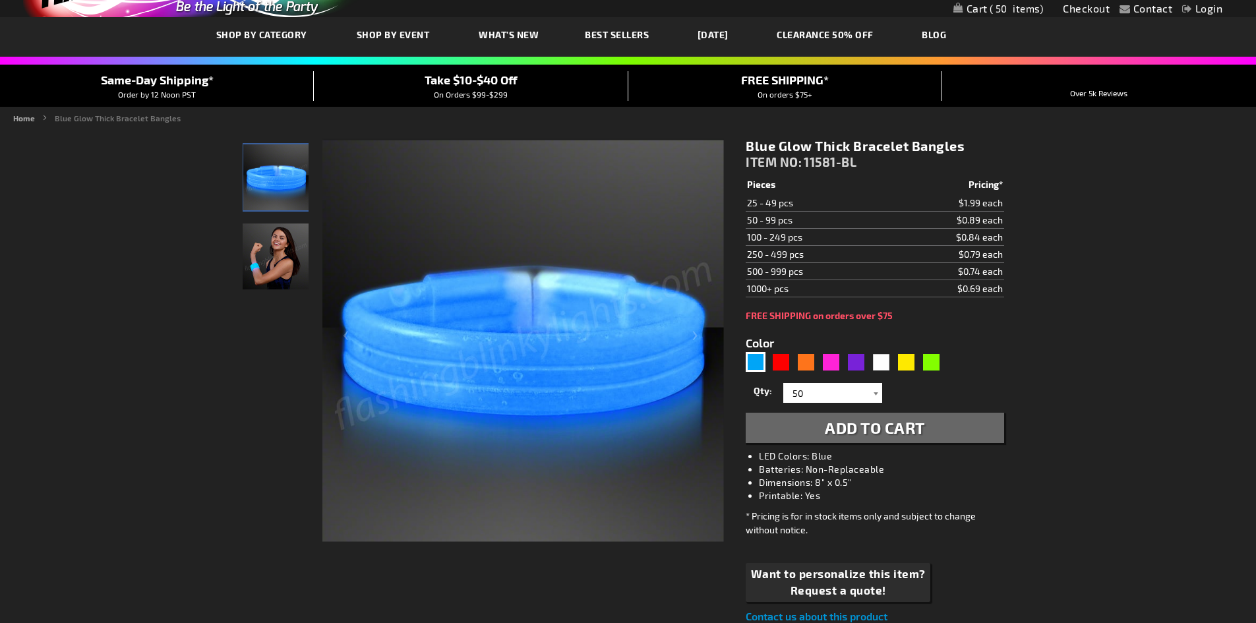
click at [874, 392] on div at bounding box center [875, 393] width 13 height 20
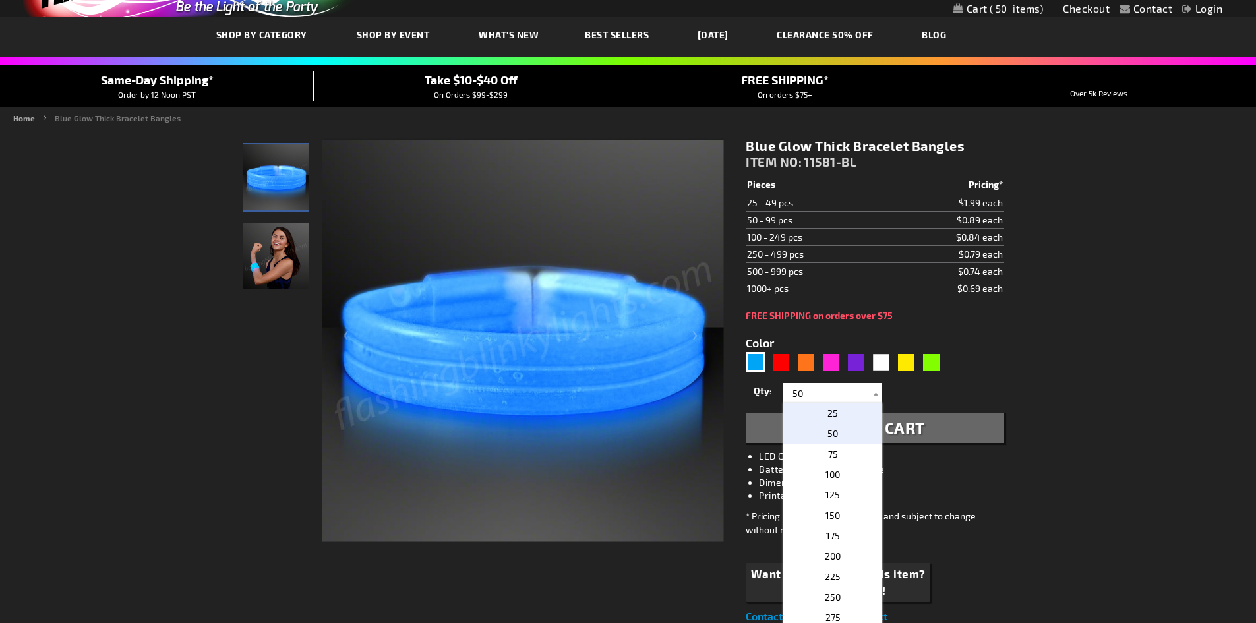
click at [870, 412] on p "25" at bounding box center [833, 413] width 99 height 20
type input "25"
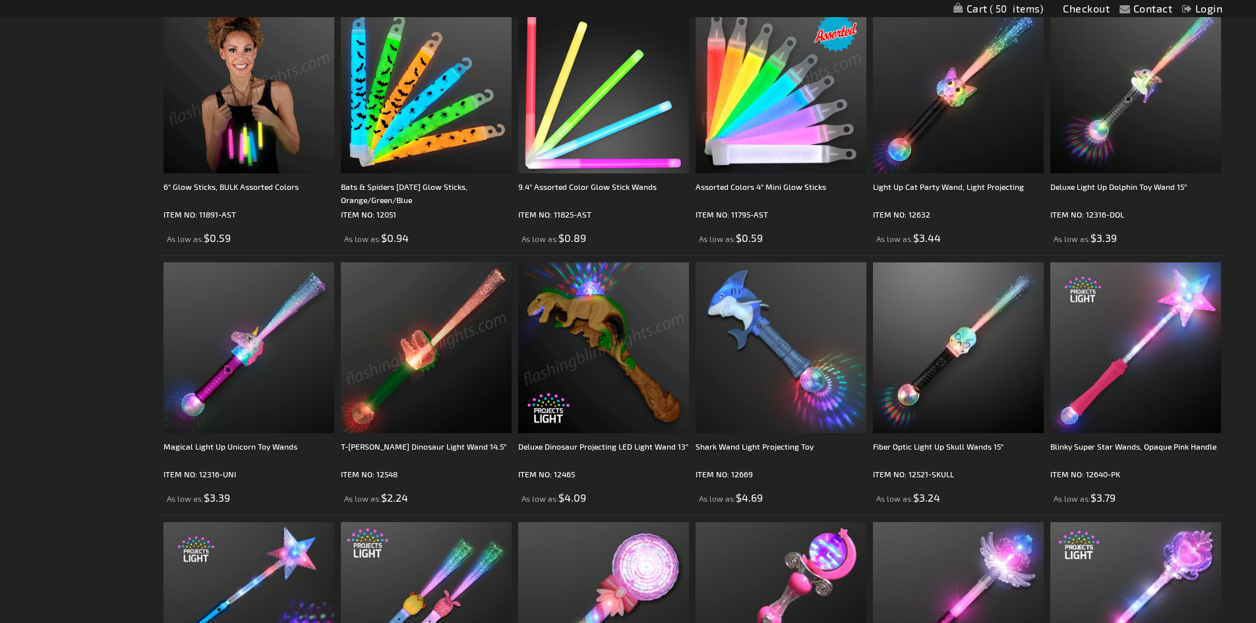
scroll to position [1319, 0]
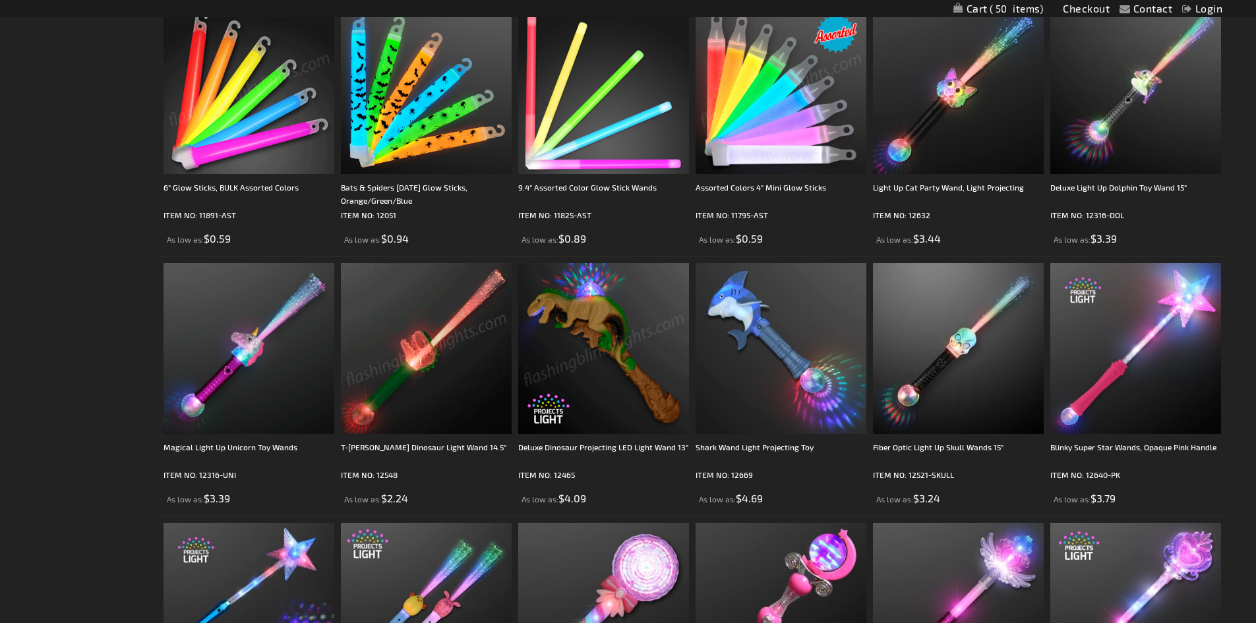
click at [603, 352] on img at bounding box center [603, 348] width 171 height 171
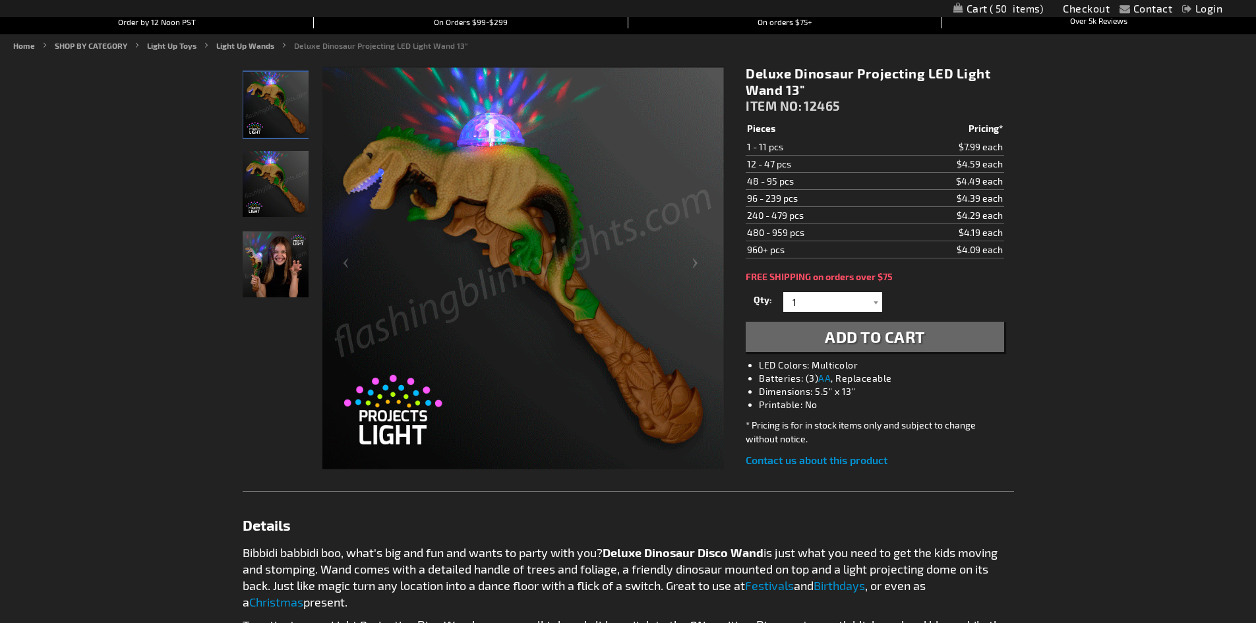
scroll to position [132, 0]
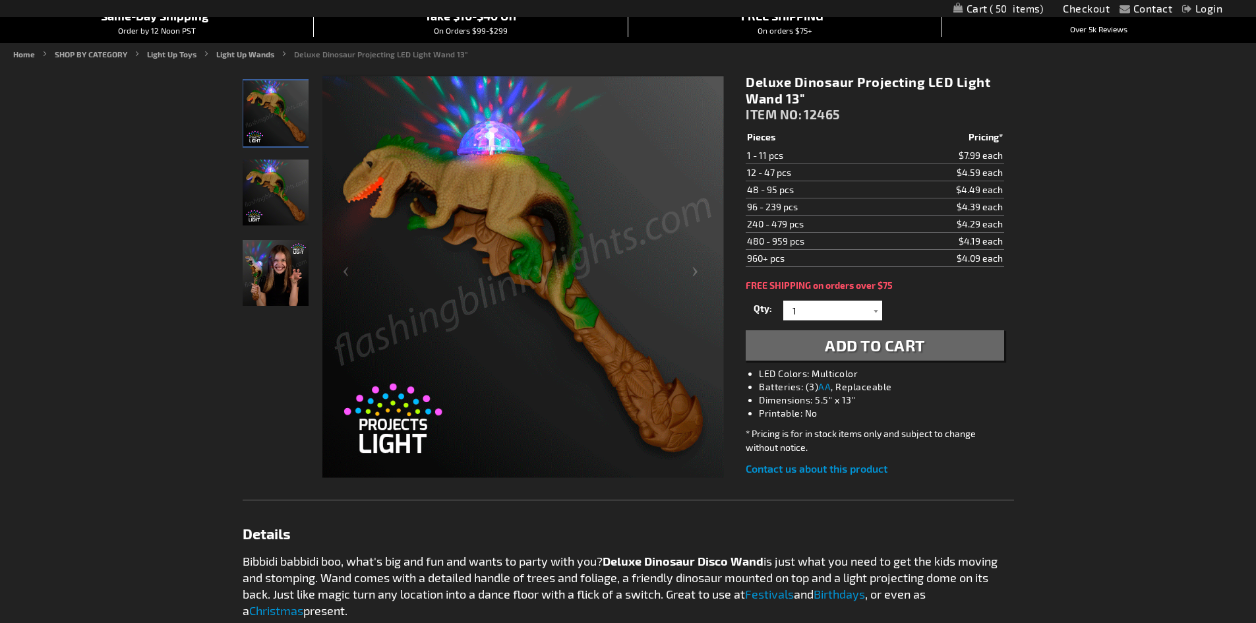
click at [275, 270] on img "Girl playing with Deluxe Light Up Dinosaur Projecting LED Wand" at bounding box center [276, 273] width 66 height 66
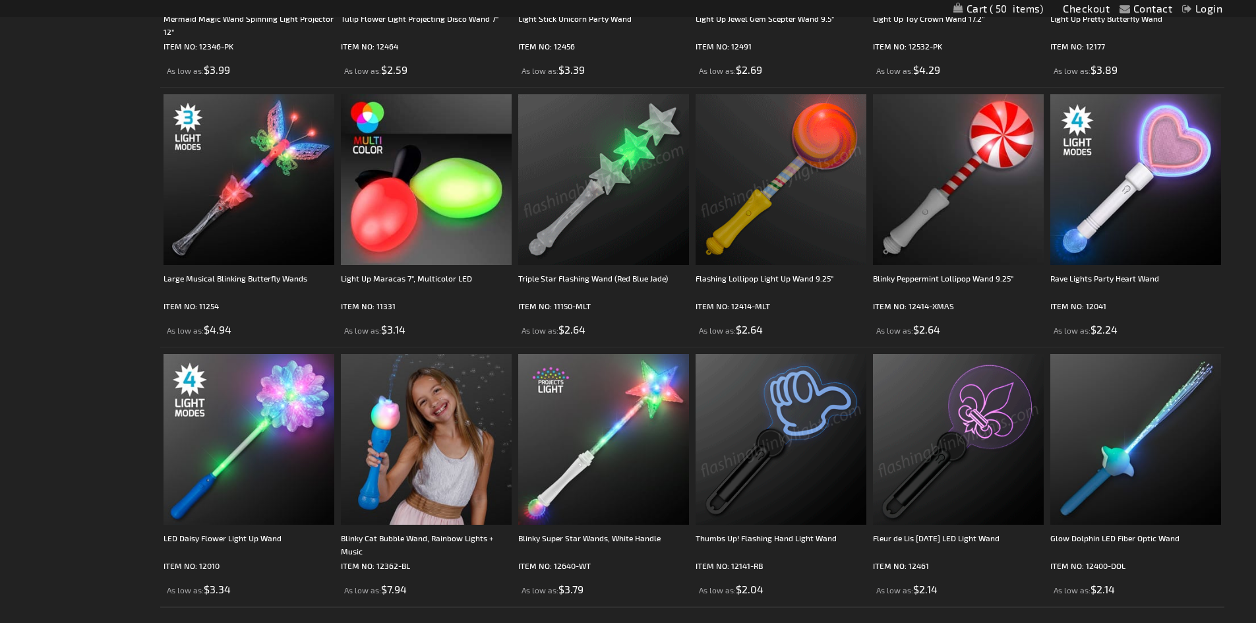
scroll to position [2440, 0]
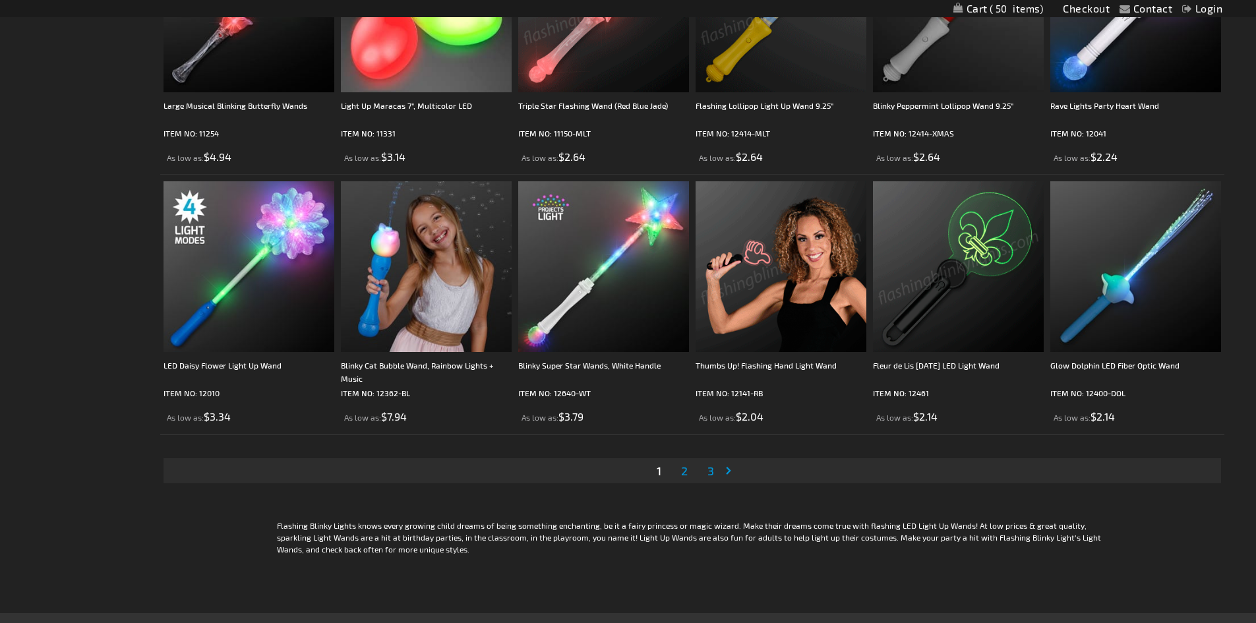
click at [685, 466] on span "2" at bounding box center [684, 471] width 7 height 15
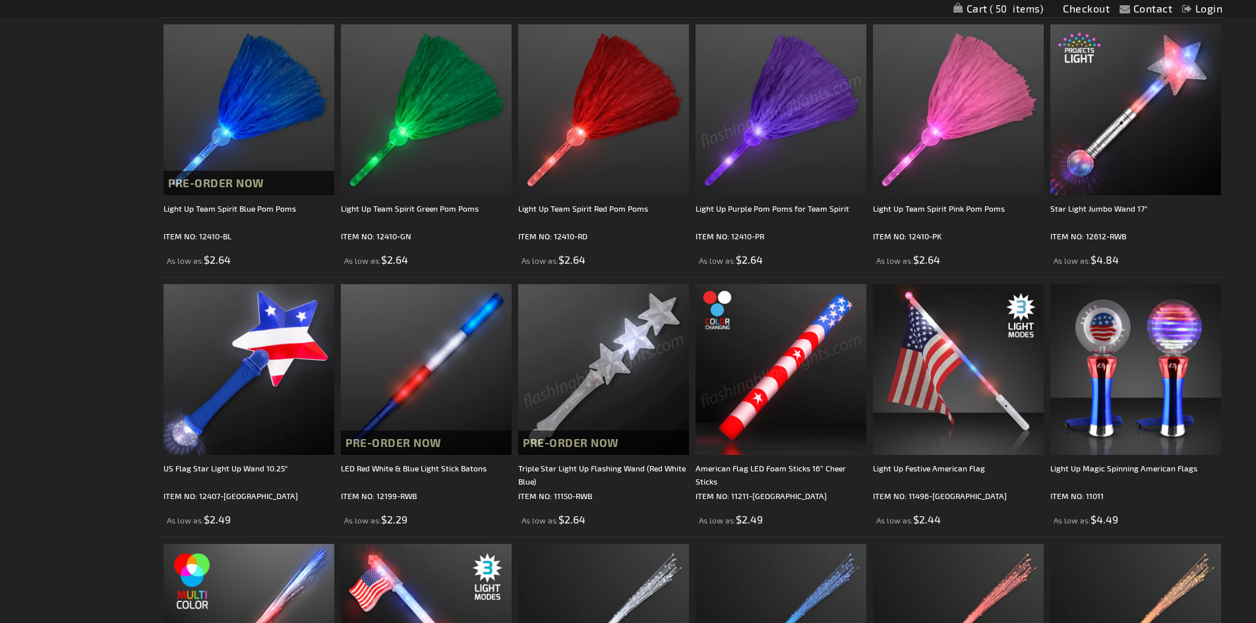
scroll to position [528, 0]
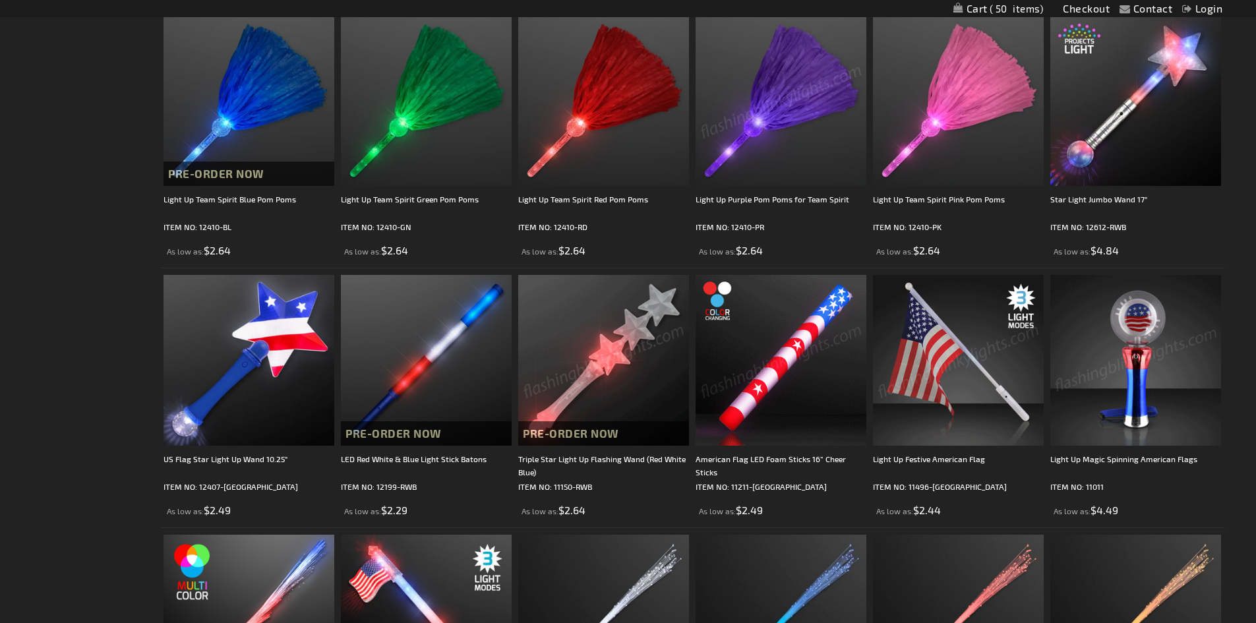
click at [1135, 429] on img at bounding box center [1136, 360] width 171 height 171
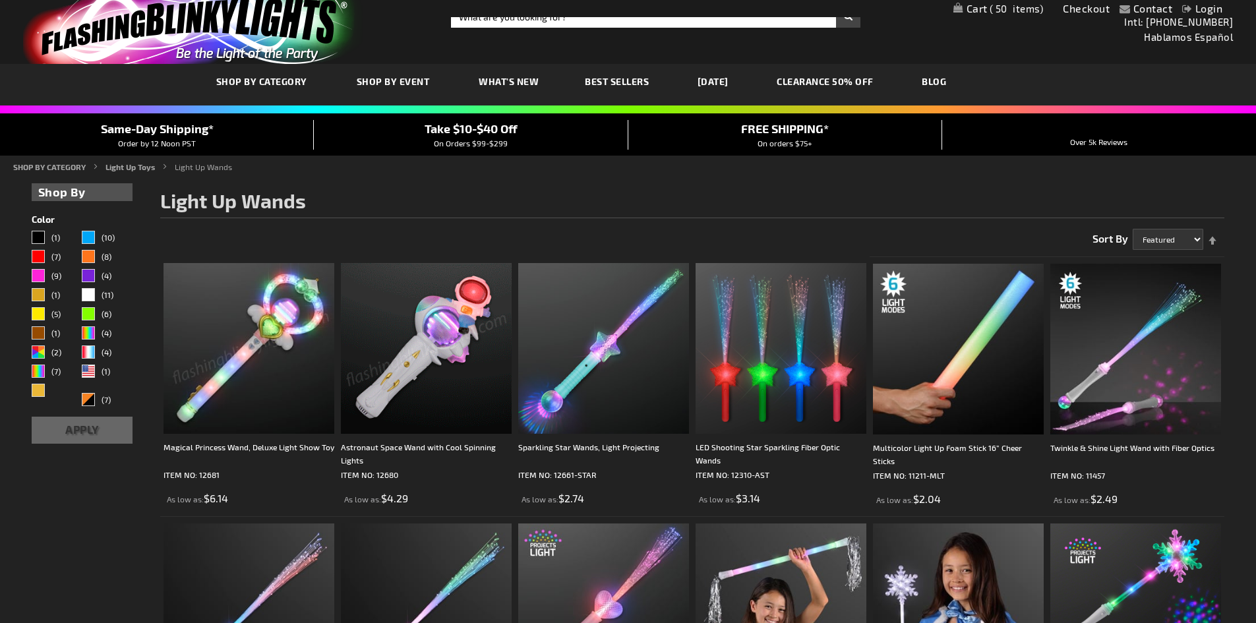
click at [443, 338] on img at bounding box center [426, 348] width 171 height 171
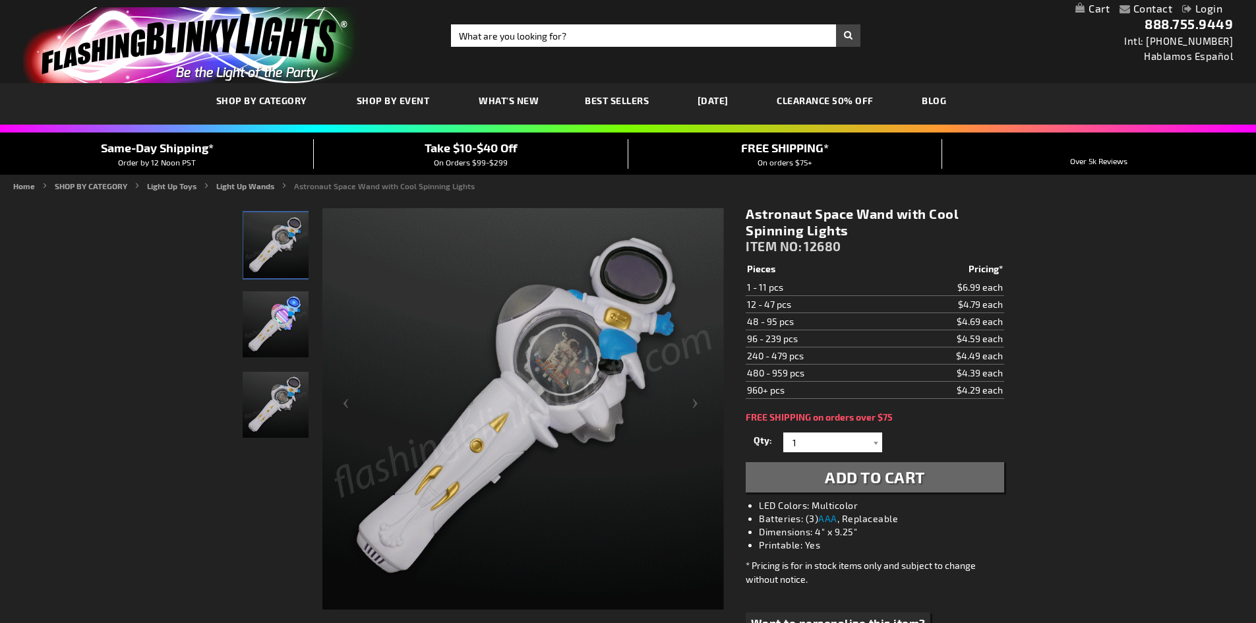
click at [917, 478] on span "Add to Cart" at bounding box center [875, 477] width 100 height 19
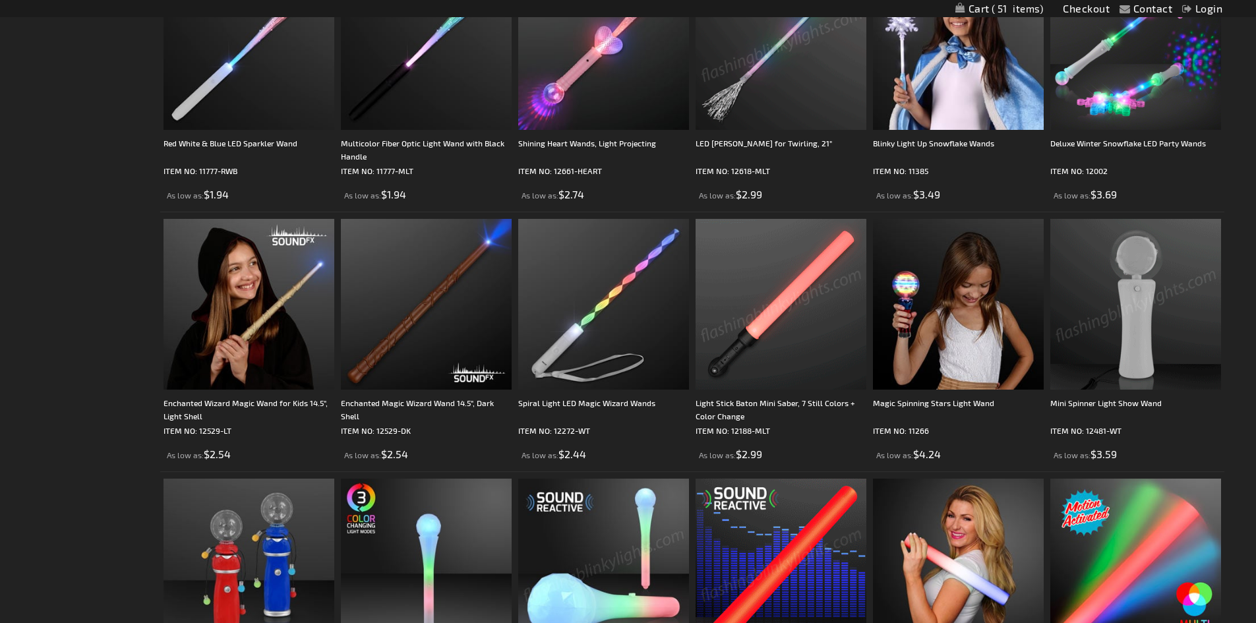
scroll to position [547, 0]
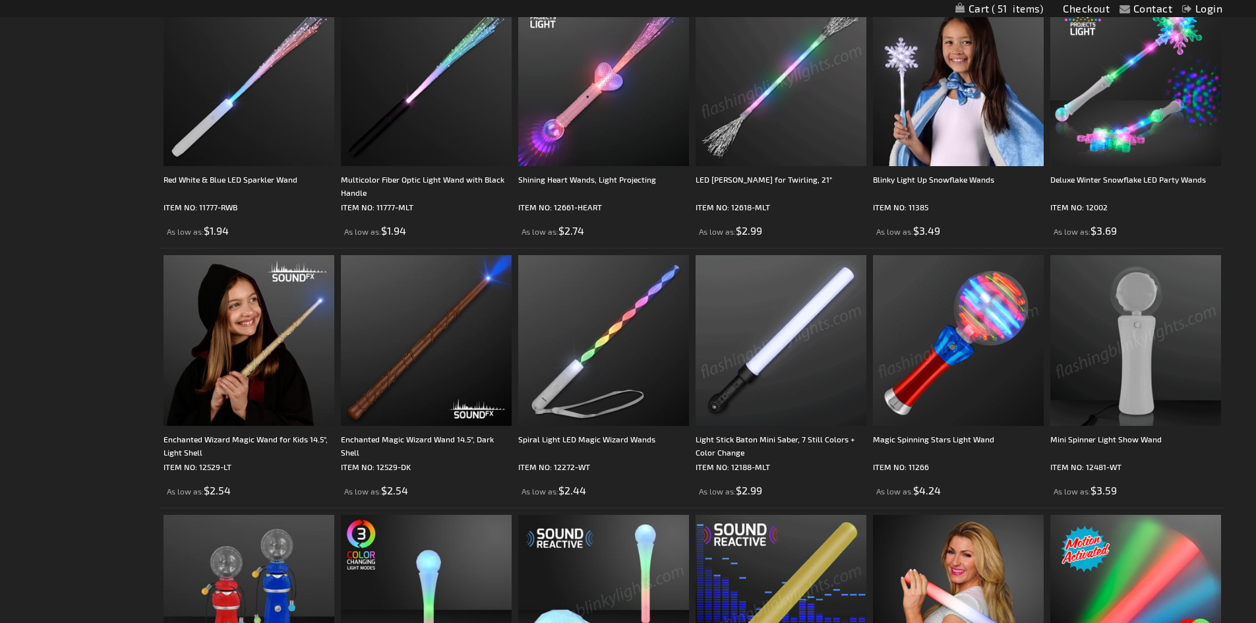
click at [952, 392] on img at bounding box center [958, 340] width 171 height 171
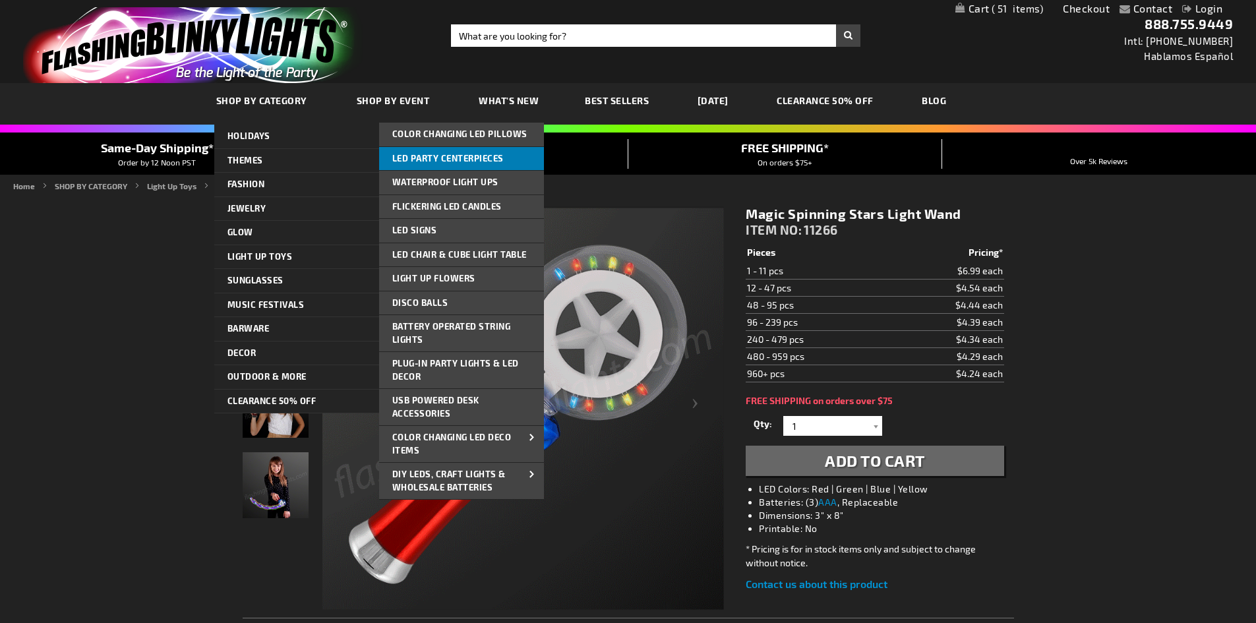
click at [443, 155] on span "LED Party Centerpieces" at bounding box center [447, 158] width 111 height 11
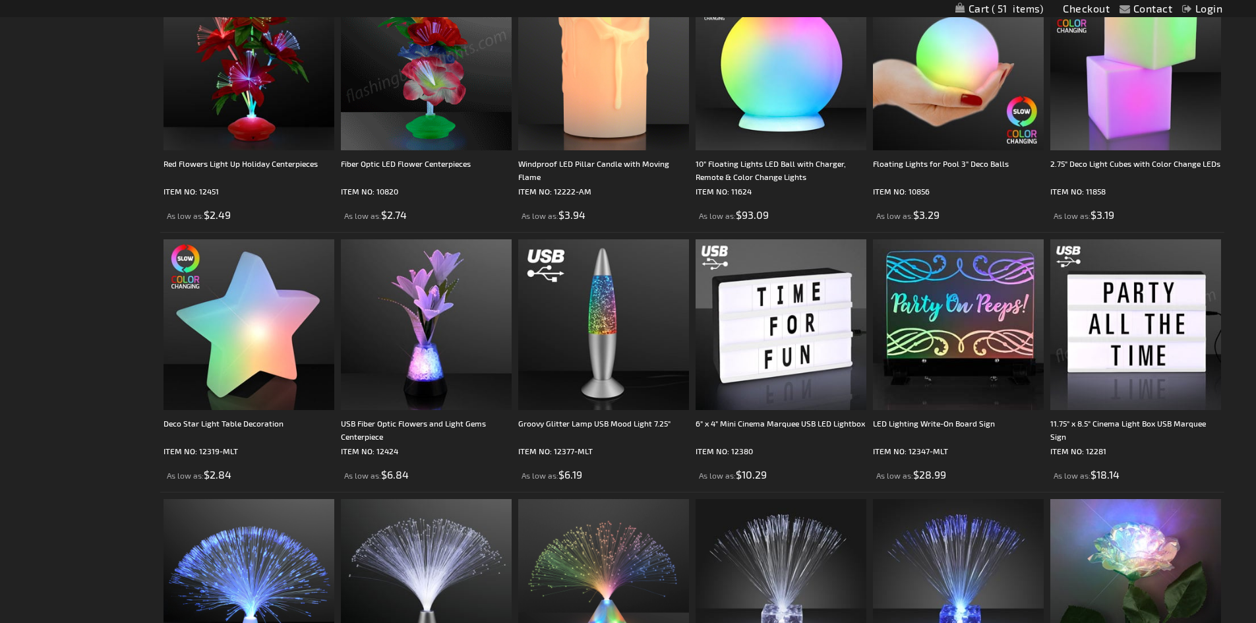
scroll to position [857, 0]
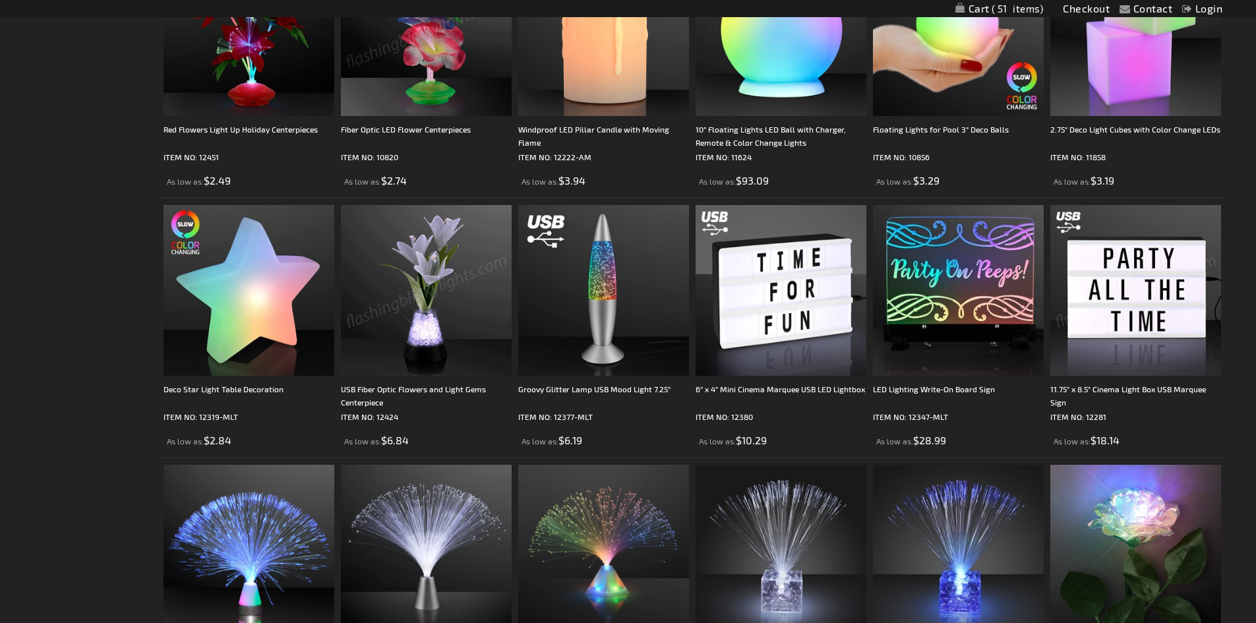
click at [421, 341] on img at bounding box center [426, 290] width 171 height 171
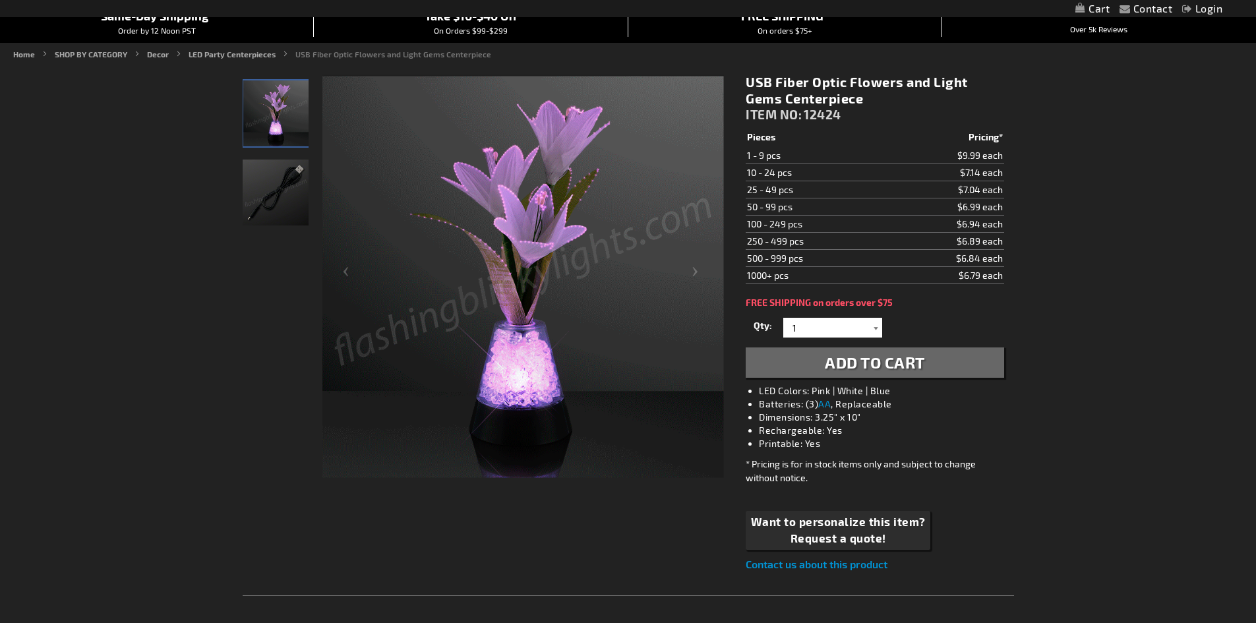
click at [874, 324] on div at bounding box center [875, 328] width 13 height 20
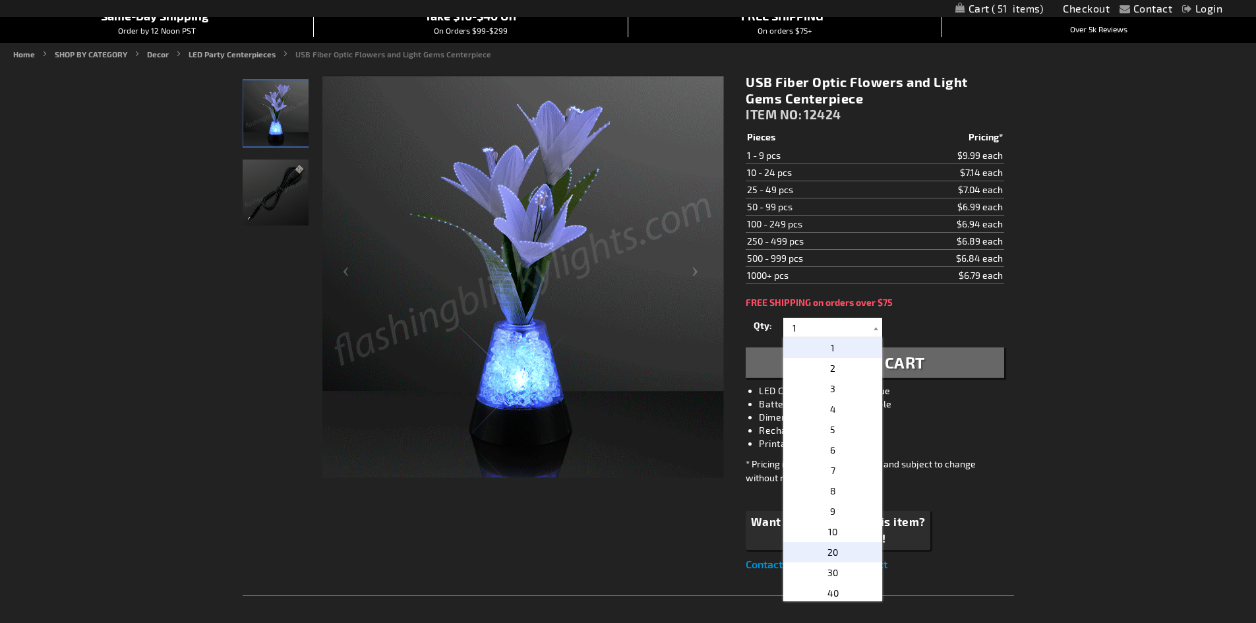
click at [842, 555] on p "20" at bounding box center [833, 552] width 99 height 20
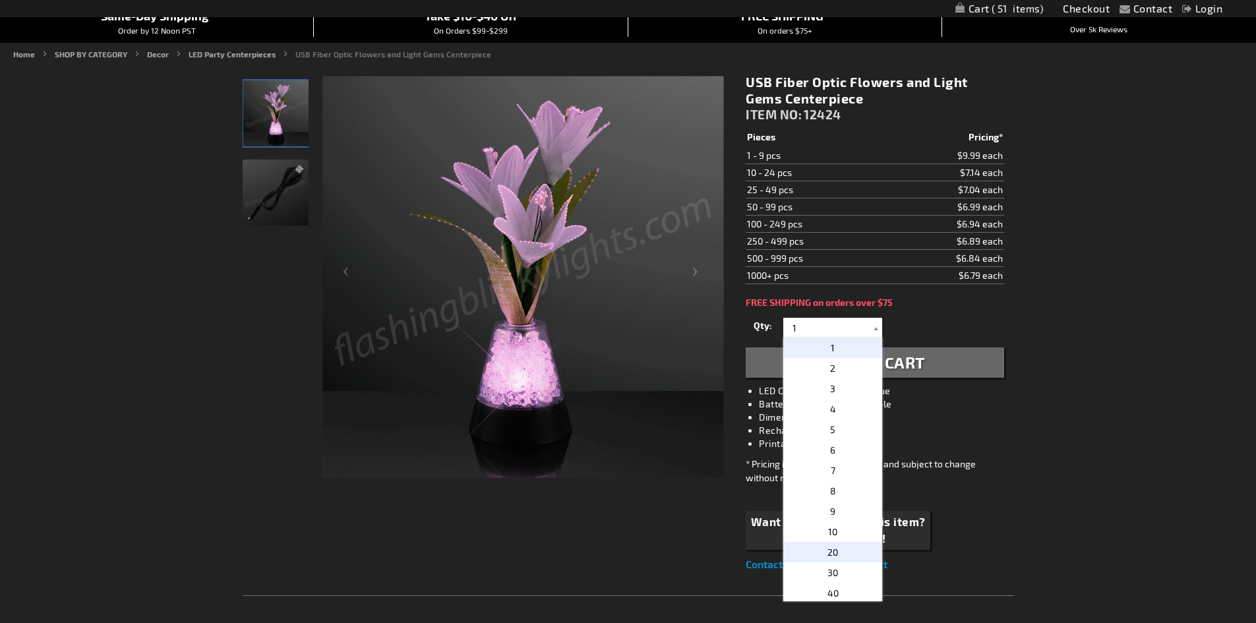
type input "20"
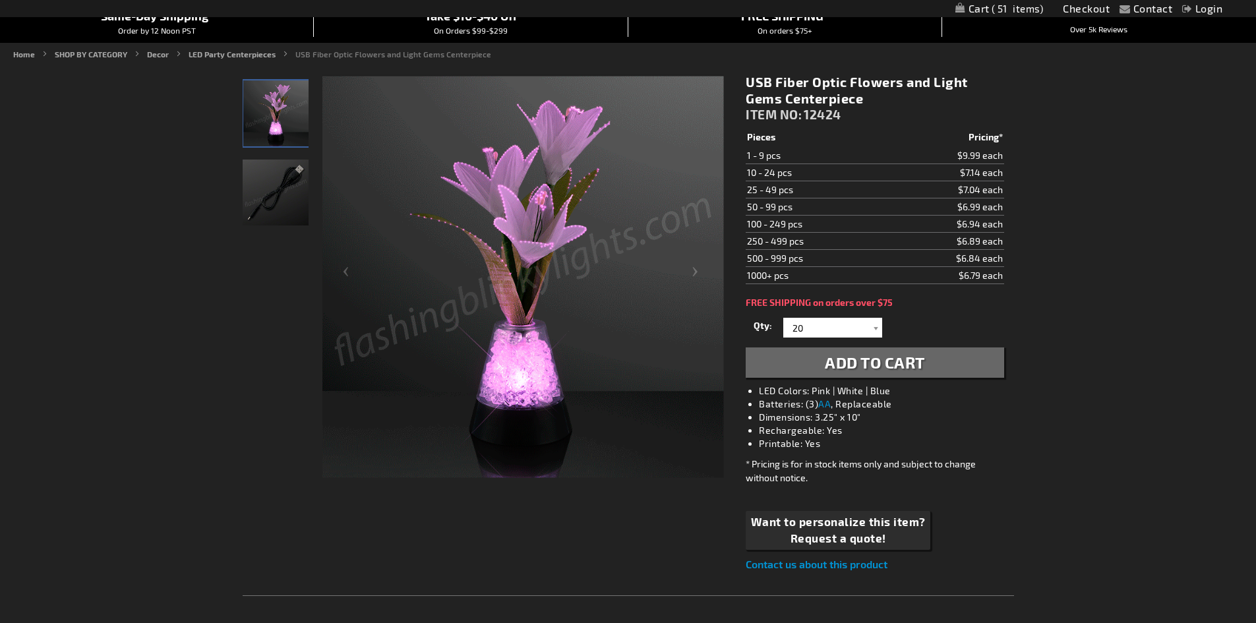
click at [857, 357] on span "Add to Cart" at bounding box center [875, 362] width 100 height 19
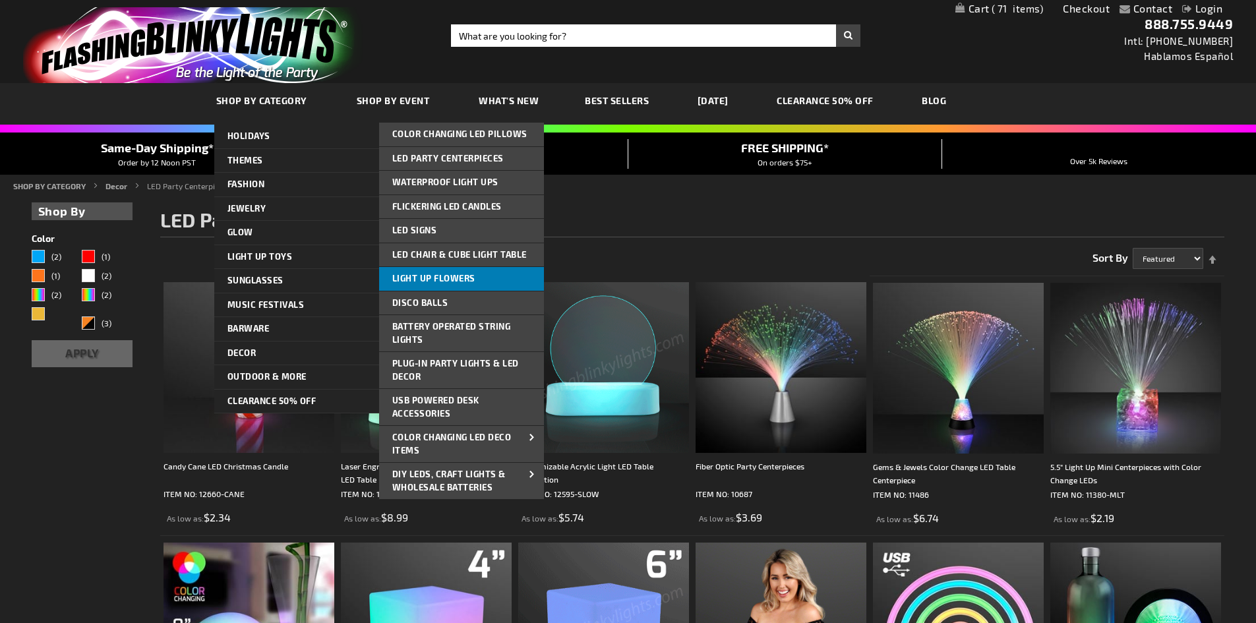
click at [448, 276] on span "Light Up Flowers" at bounding box center [433, 278] width 83 height 11
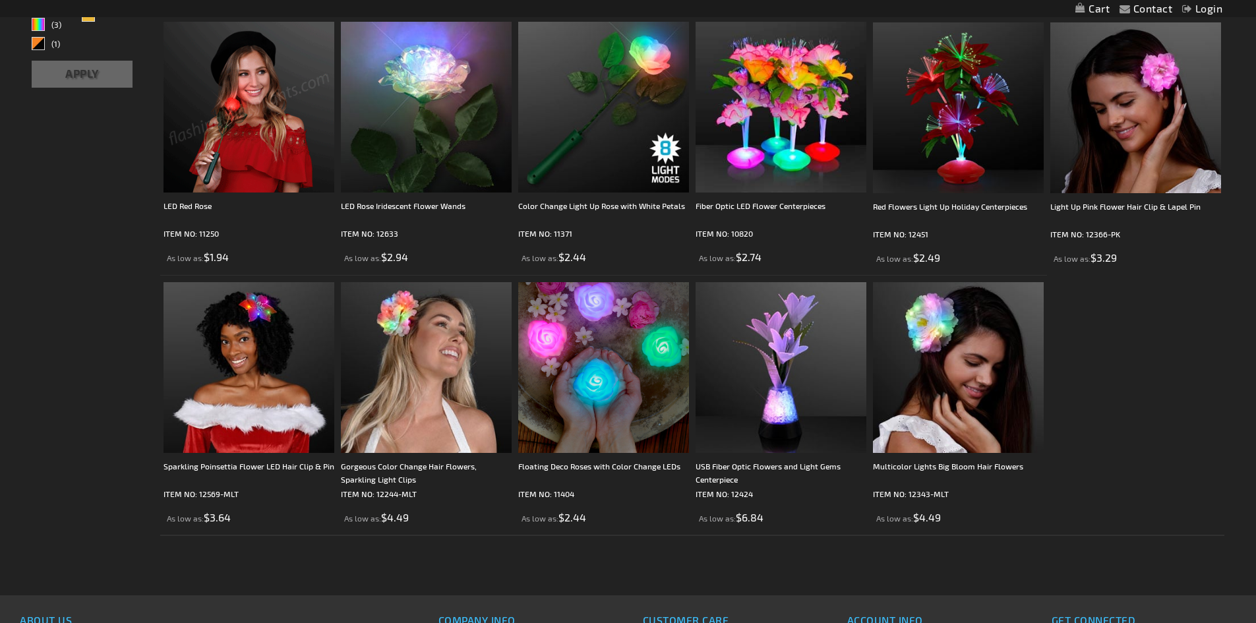
scroll to position [264, 0]
